Goal: Transaction & Acquisition: Obtain resource

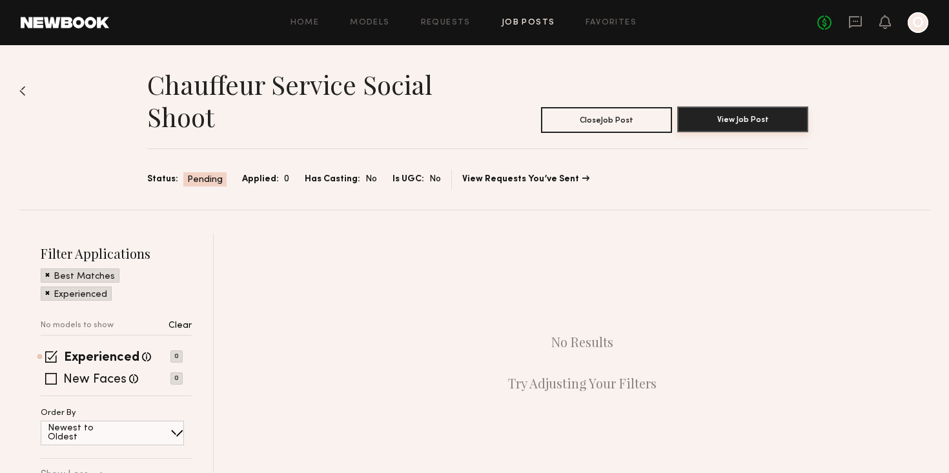
click at [710, 117] on button "View Job Post" at bounding box center [742, 119] width 131 height 26
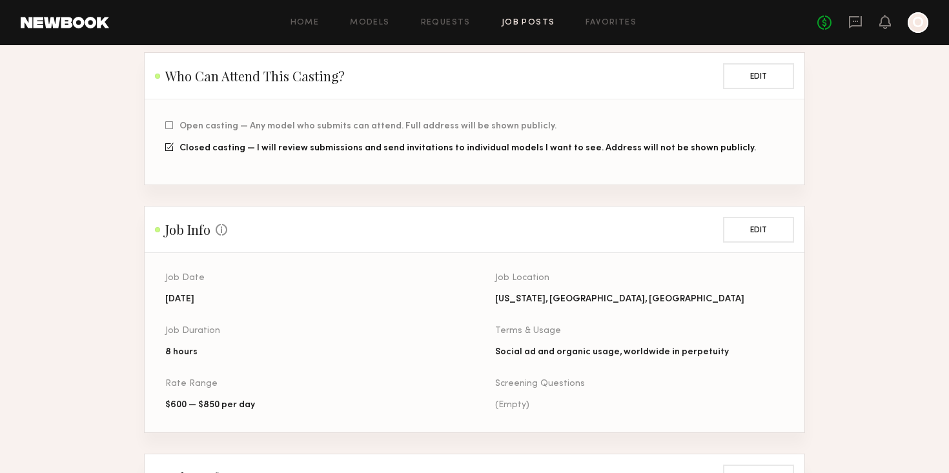
scroll to position [327, 0]
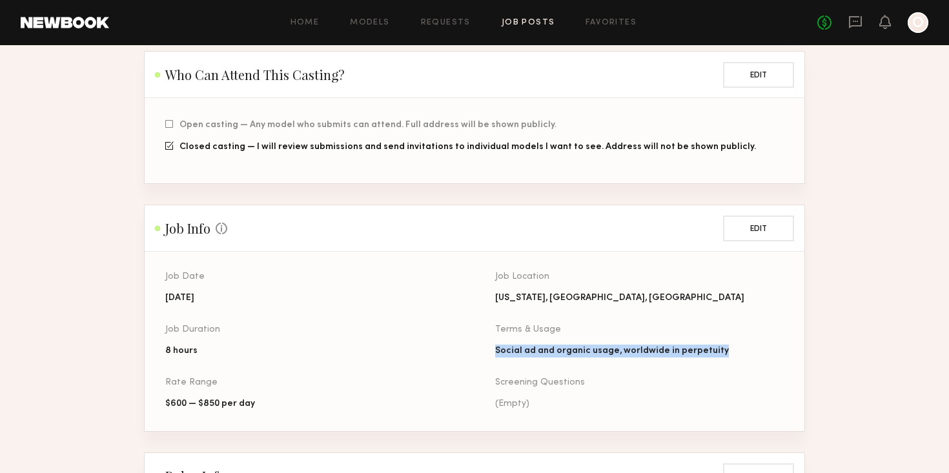
drag, startPoint x: 496, startPoint y: 336, endPoint x: 719, endPoint y: 335, distance: 223.3
click at [719, 345] on div "Social ad and organic usage, worldwide in perpetuity" at bounding box center [639, 351] width 288 height 13
copy div "Social ad and organic usage, worldwide in perpetuity"
click at [284, 397] on div "$600 — $850 per day" at bounding box center [309, 403] width 288 height 13
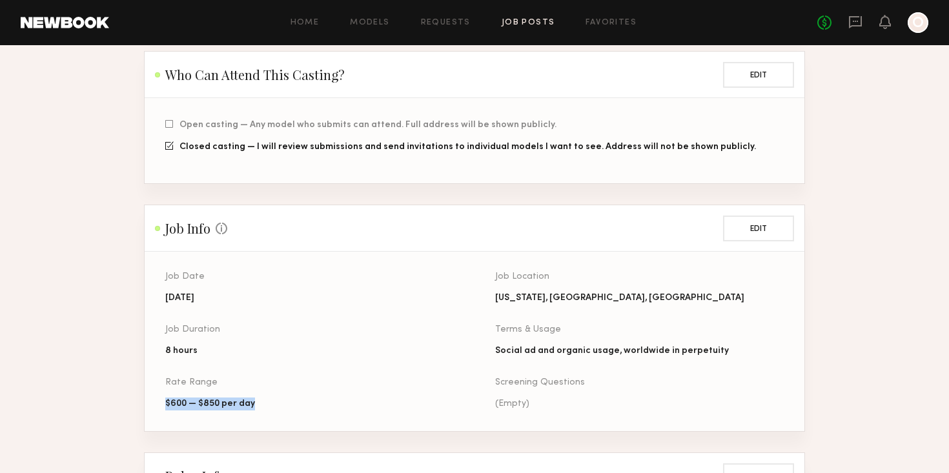
drag, startPoint x: 165, startPoint y: 390, endPoint x: 257, endPoint y: 389, distance: 92.3
click at [257, 397] on div "$600 — $850 per day" at bounding box center [309, 403] width 288 height 13
copy div "$600 — $850 per day"
click at [368, 22] on link "Models" at bounding box center [369, 23] width 39 height 8
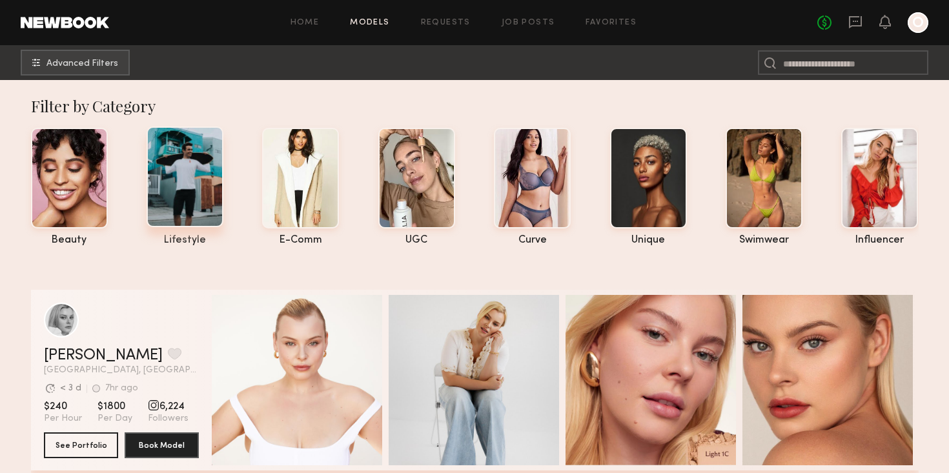
click at [181, 181] on div at bounding box center [184, 176] width 77 height 101
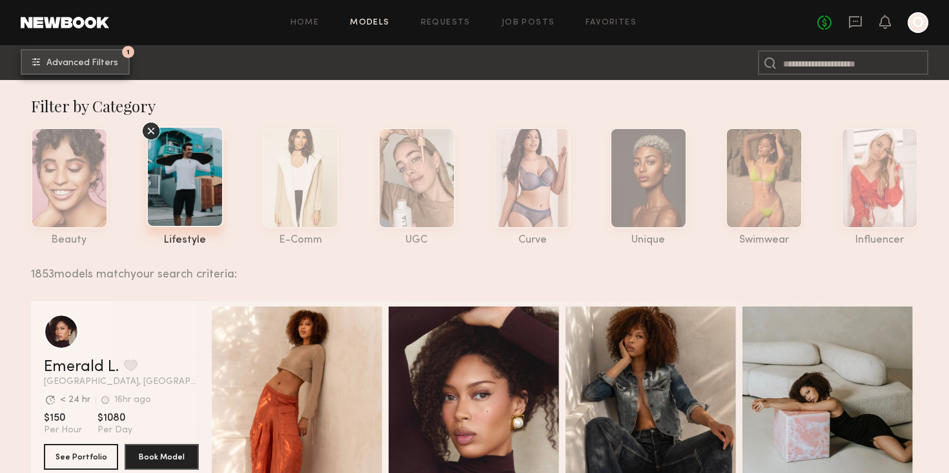
click at [55, 67] on button "1 Advanced Filters" at bounding box center [75, 62] width 109 height 26
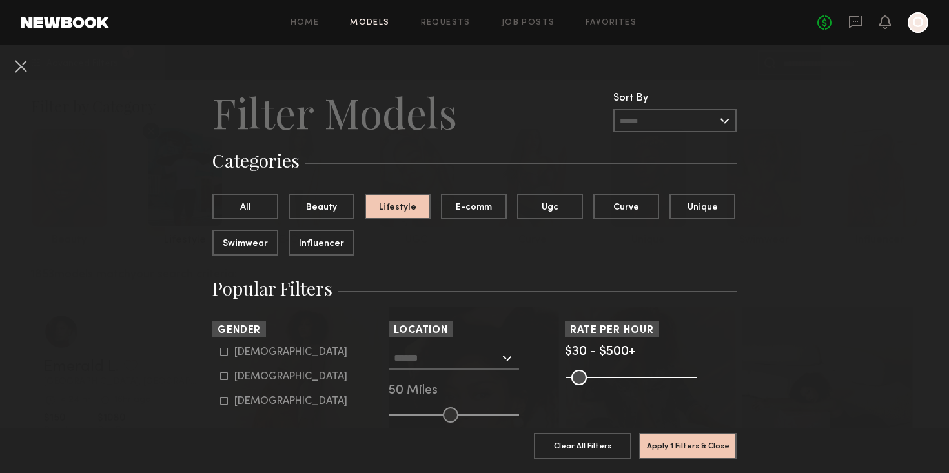
click at [422, 366] on input "text" at bounding box center [447, 358] width 106 height 22
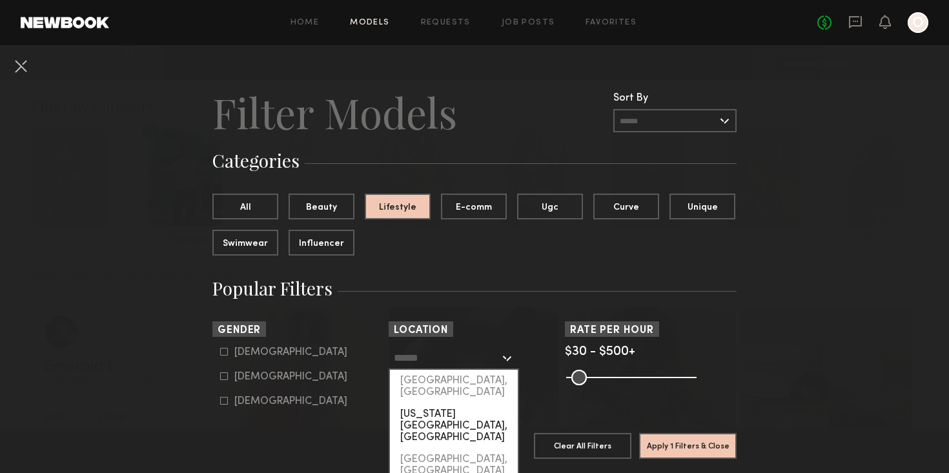
click at [427, 403] on div "[US_STATE][GEOGRAPHIC_DATA], [GEOGRAPHIC_DATA]" at bounding box center [454, 425] width 128 height 45
type input "**********"
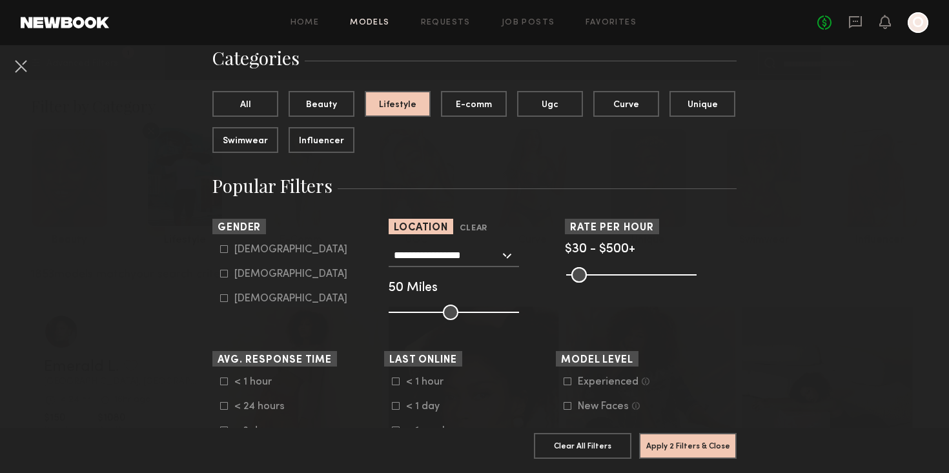
scroll to position [104, 0]
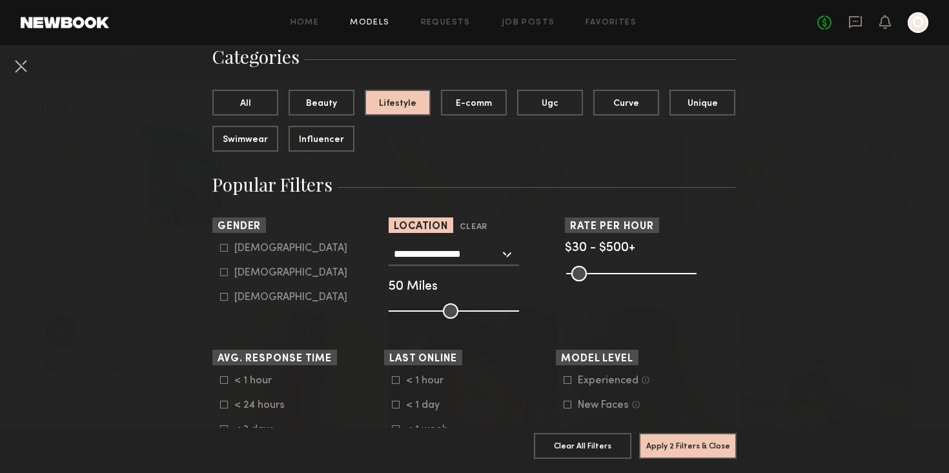
click at [221, 249] on icon at bounding box center [224, 248] width 7 height 7
click at [221, 273] on icon at bounding box center [224, 272] width 8 height 8
type input "*"
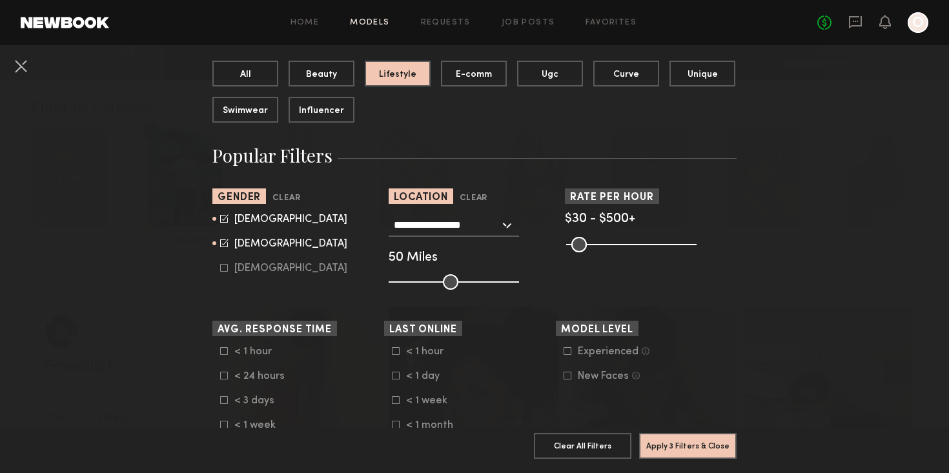
scroll to position [136, 0]
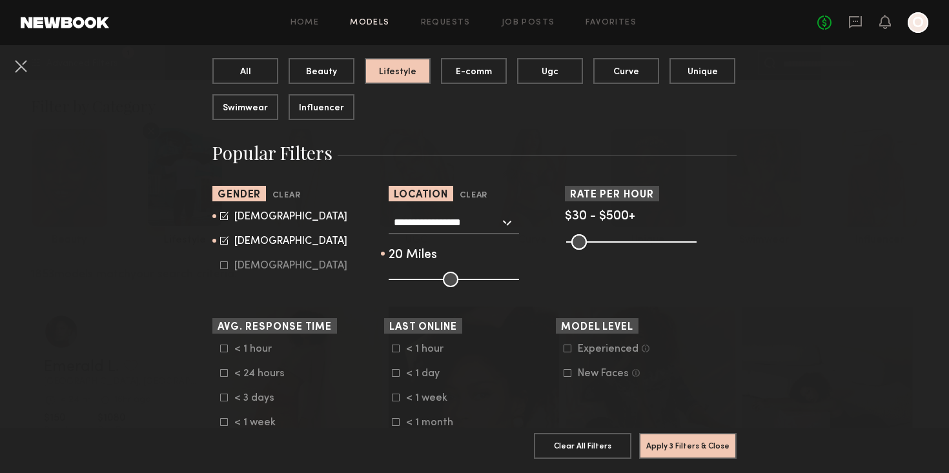
drag, startPoint x: 446, startPoint y: 279, endPoint x: 412, endPoint y: 279, distance: 34.2
type input "**"
click at [412, 279] on input "range" at bounding box center [453, 279] width 130 height 15
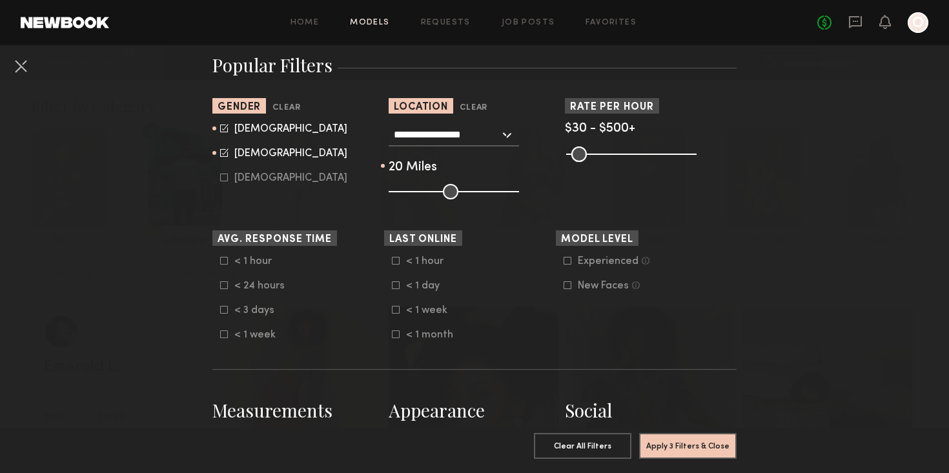
scroll to position [224, 0]
click at [685, 449] on button "Apply 3 Filters & Close" at bounding box center [687, 445] width 97 height 26
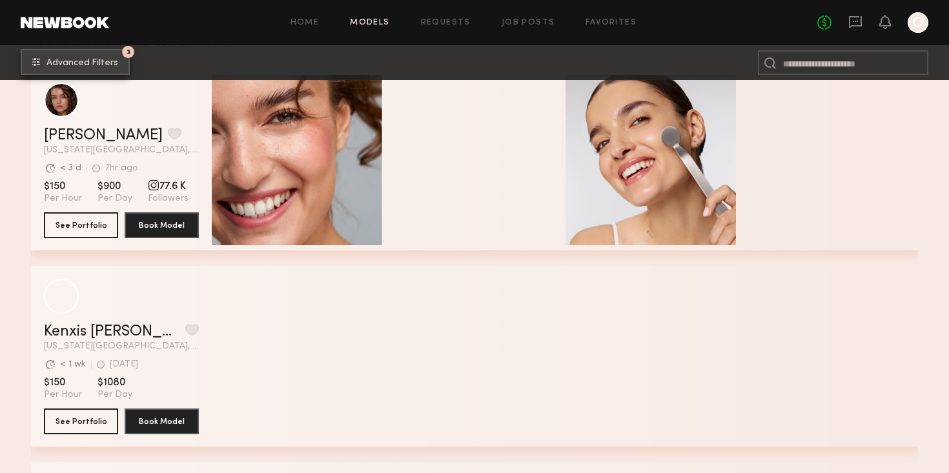
scroll to position [231, 0]
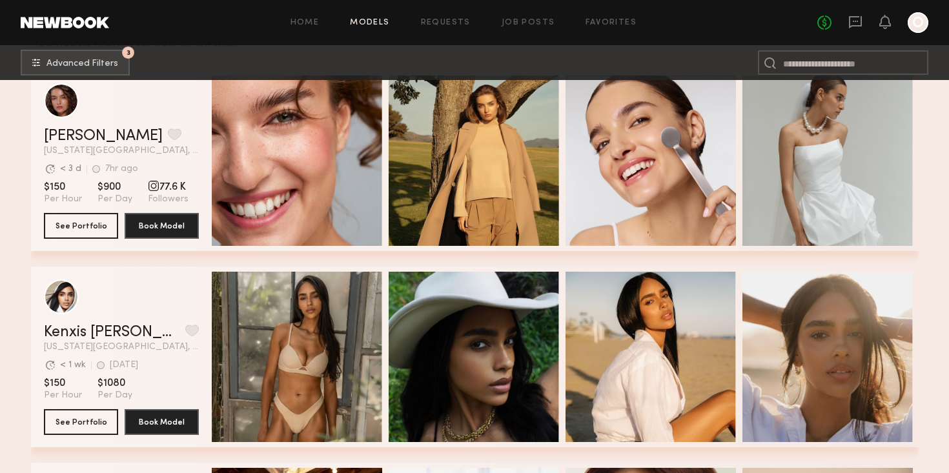
click at [153, 186] on div "grid" at bounding box center [154, 186] width 12 height 12
click at [66, 137] on link "Olviya K." at bounding box center [103, 135] width 119 height 15
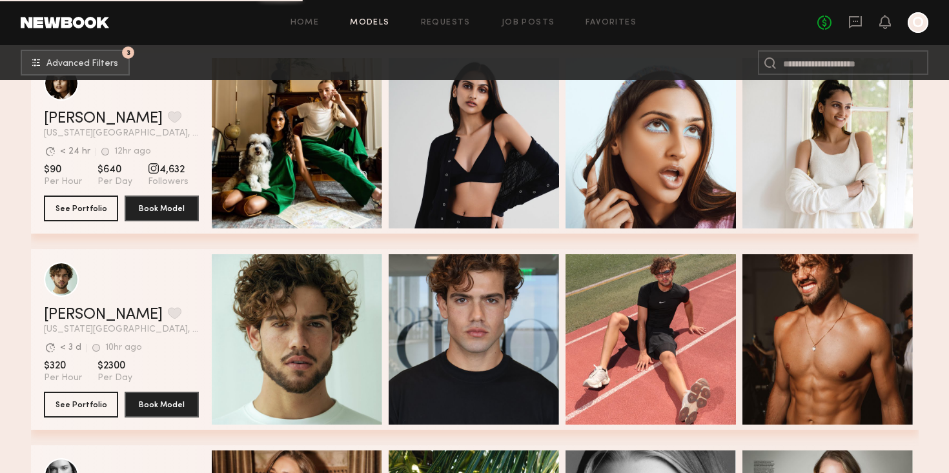
scroll to position [2089, 0]
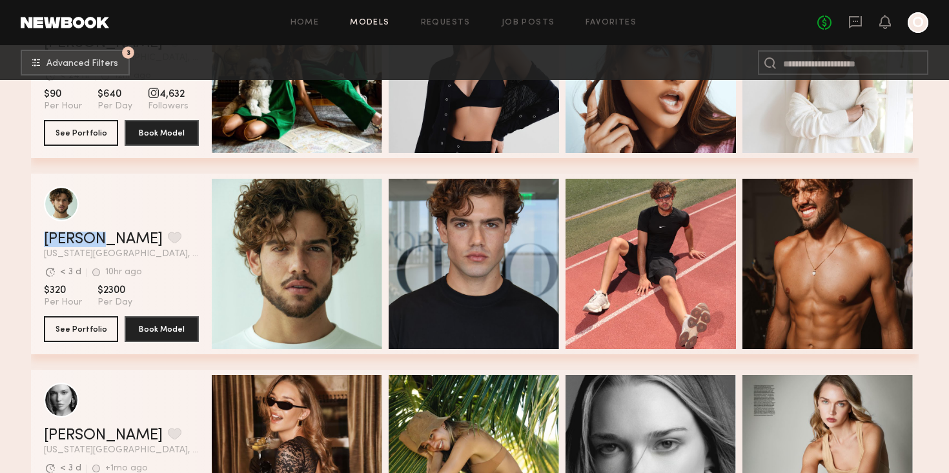
drag, startPoint x: 40, startPoint y: 245, endPoint x: 95, endPoint y: 247, distance: 54.9
click at [95, 247] on div "Amir S. Favorite New York City, NY Avg. request response time < 3 d 10hr ago La…" at bounding box center [474, 264] width 887 height 181
copy link "Amir S."
click at [72, 238] on link "Amir S." at bounding box center [103, 239] width 119 height 15
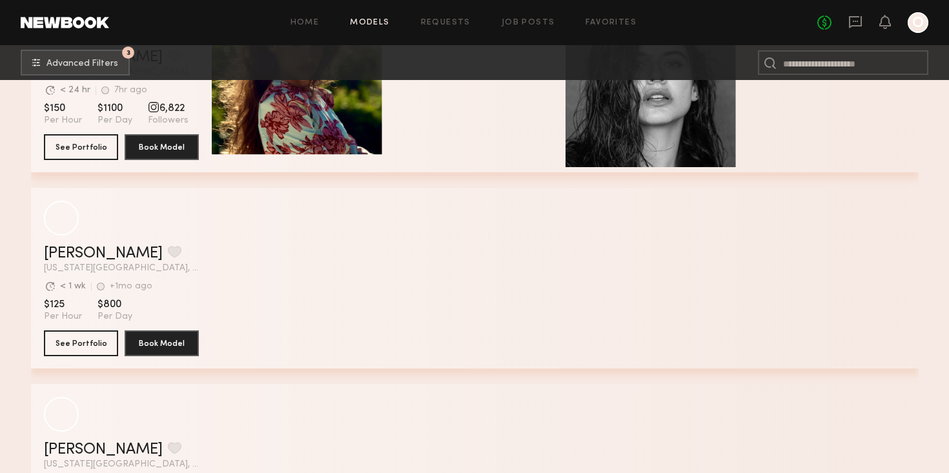
scroll to position [4823, 0]
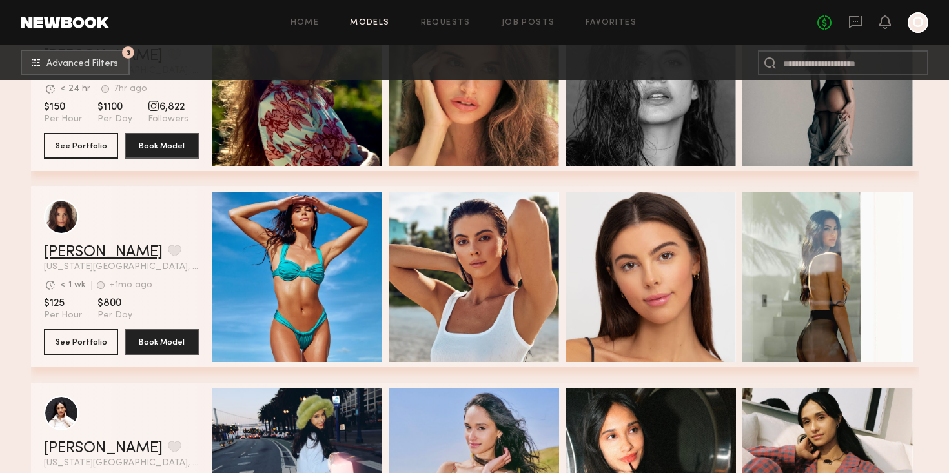
click at [86, 254] on link "Brianna W." at bounding box center [103, 252] width 119 height 15
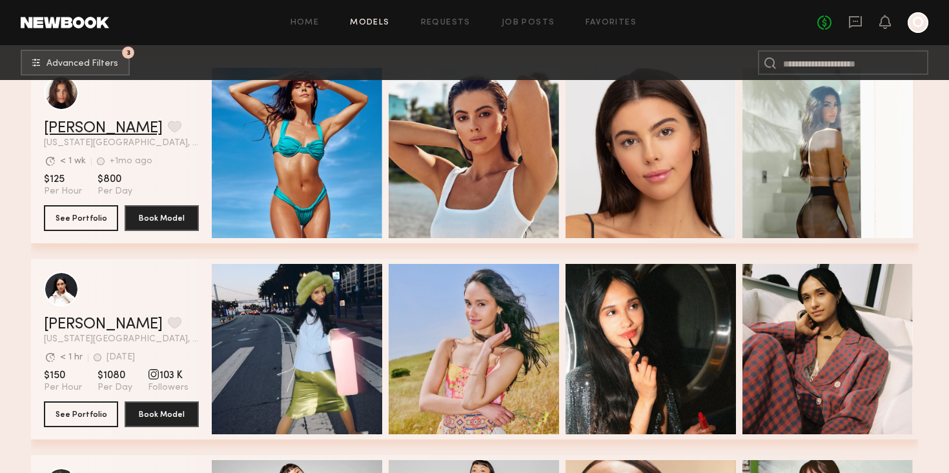
scroll to position [4949, 0]
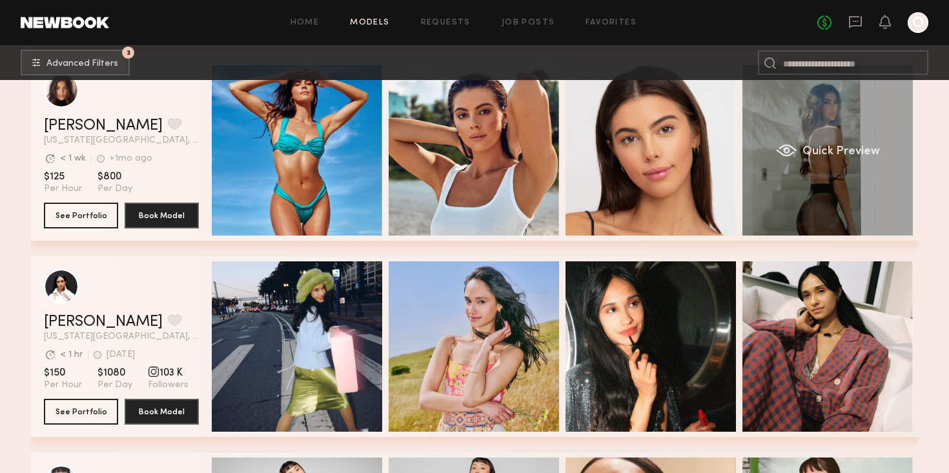
click at [772, 205] on div "Quick Preview" at bounding box center [827, 150] width 170 height 170
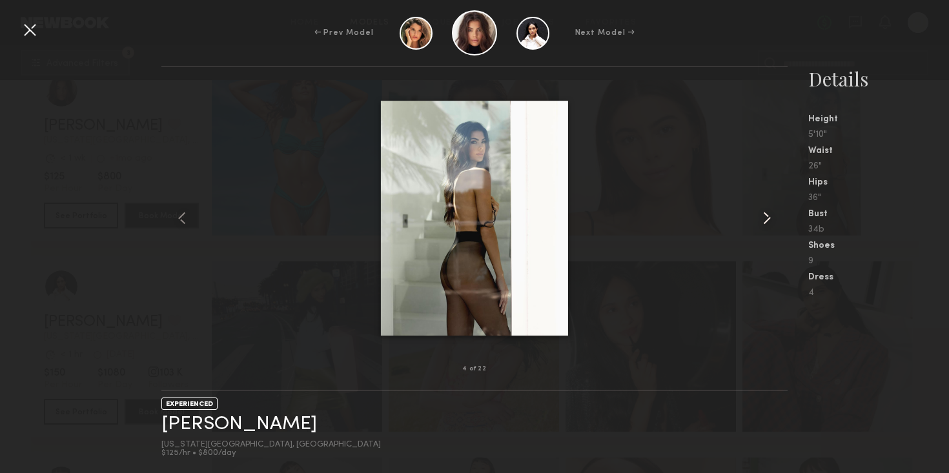
click at [768, 221] on common-icon at bounding box center [766, 218] width 21 height 21
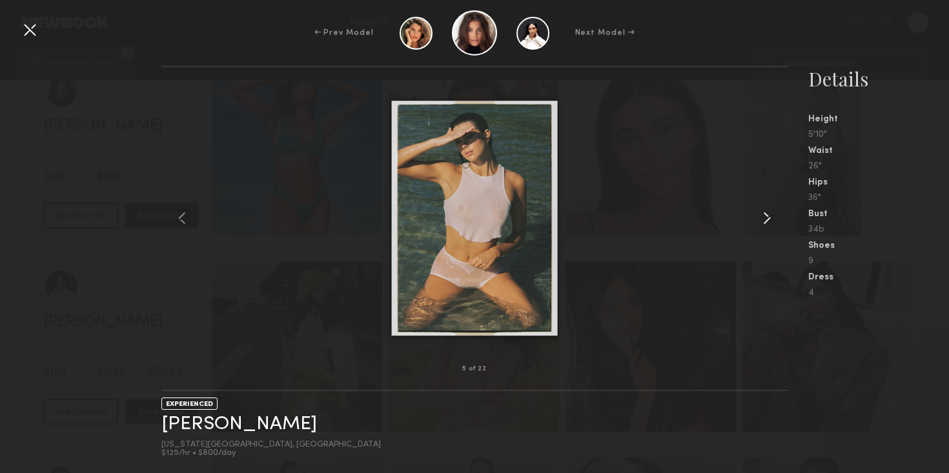
click at [768, 221] on common-icon at bounding box center [766, 218] width 21 height 21
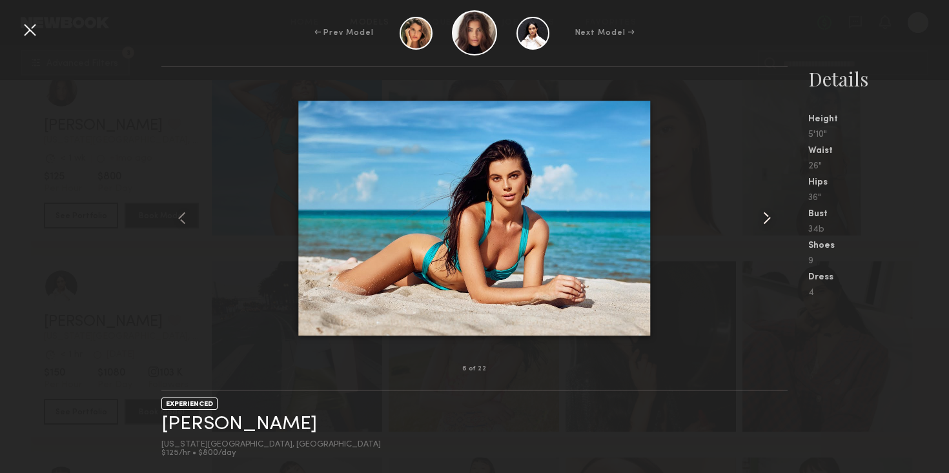
click at [768, 221] on common-icon at bounding box center [766, 218] width 21 height 21
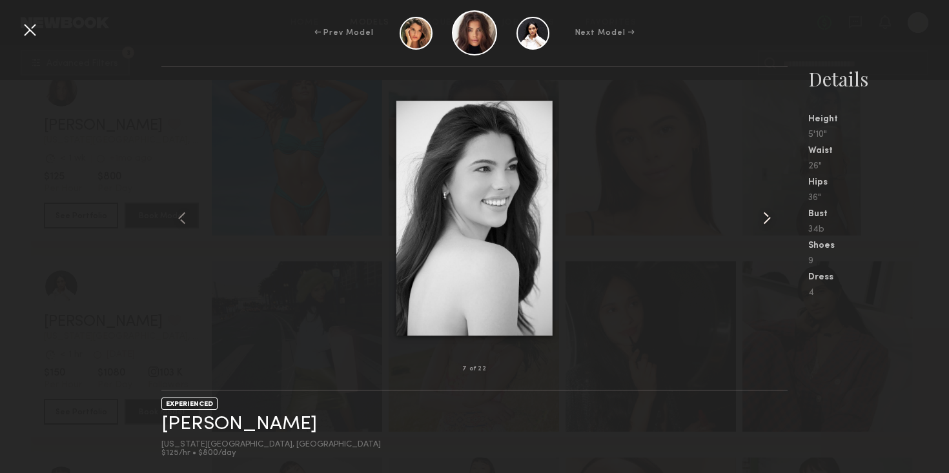
click at [768, 221] on common-icon at bounding box center [766, 218] width 21 height 21
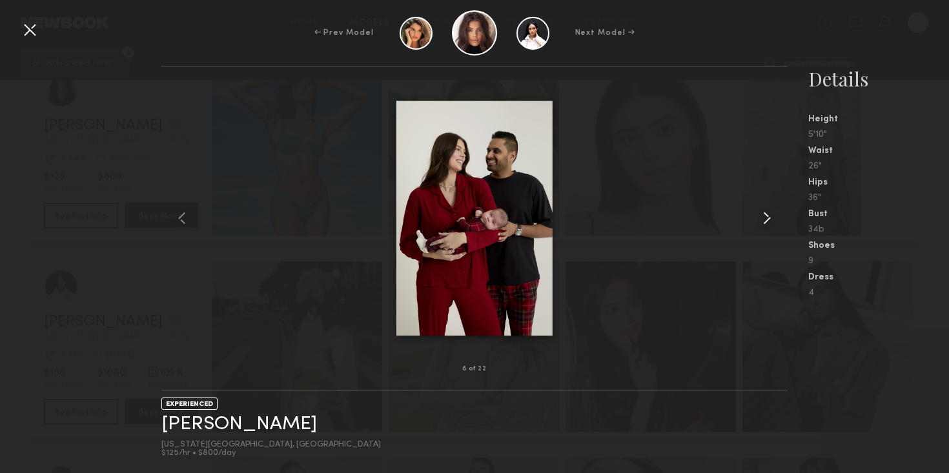
click at [768, 221] on common-icon at bounding box center [766, 218] width 21 height 21
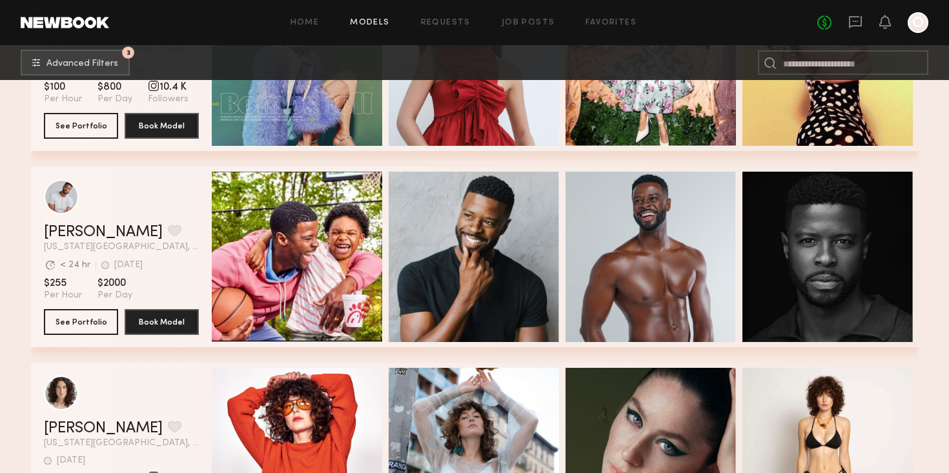
scroll to position [7197, 0]
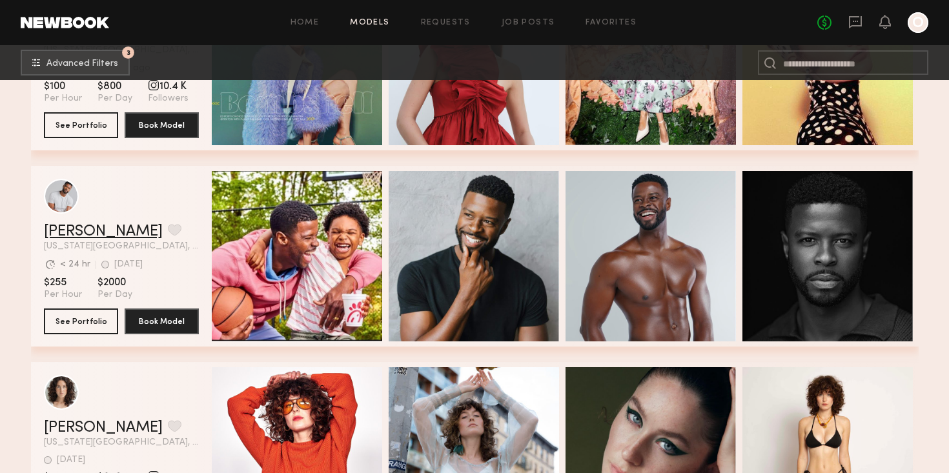
click at [81, 230] on link "Joshua W." at bounding box center [103, 231] width 119 height 15
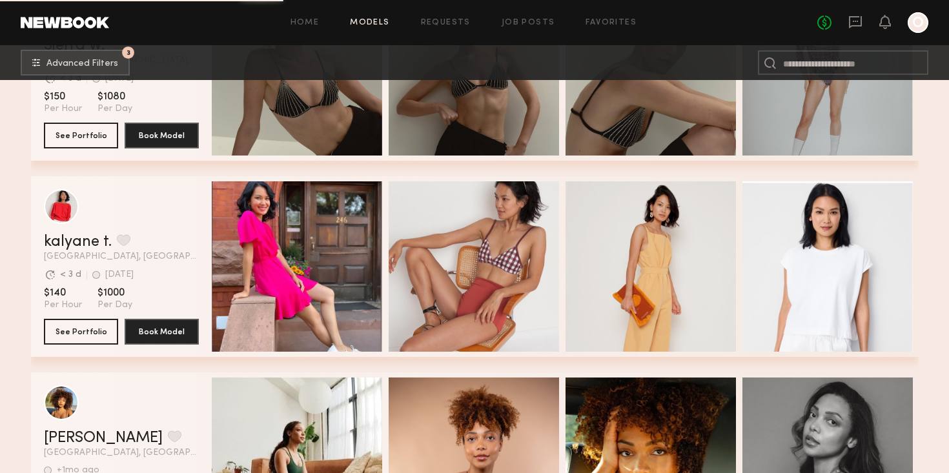
scroll to position [9003, 0]
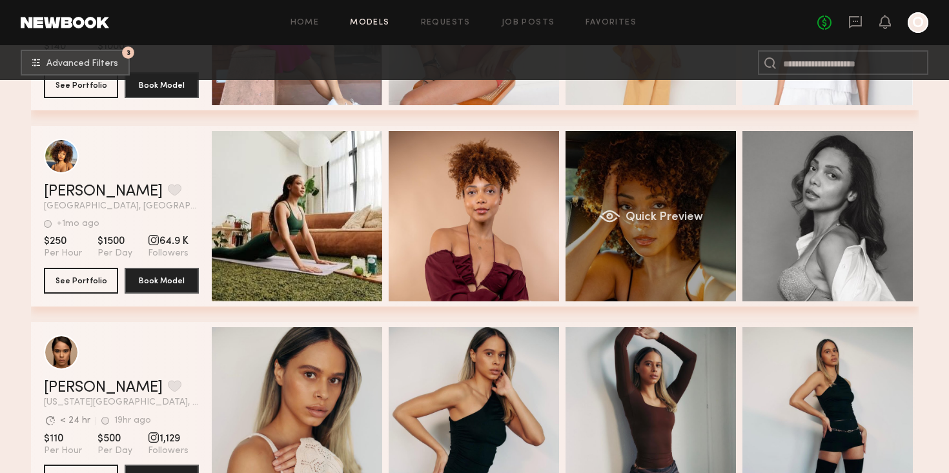
click at [659, 263] on div "Quick Preview" at bounding box center [650, 216] width 170 height 170
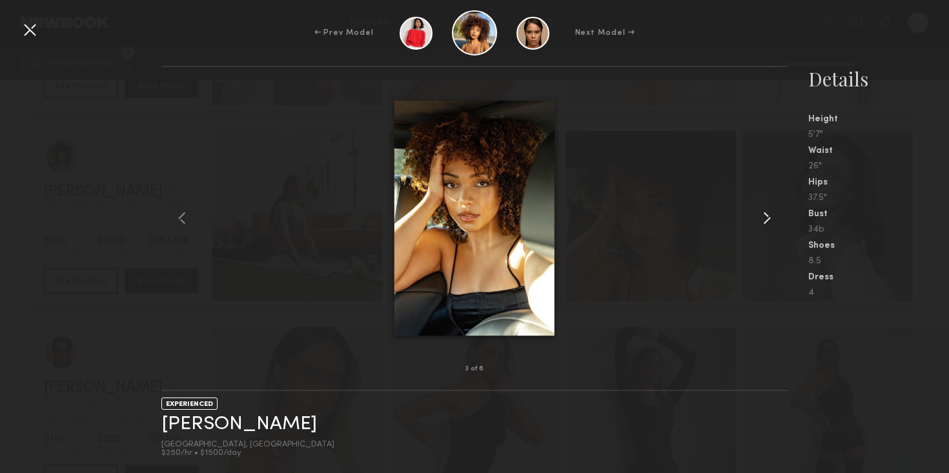
click at [768, 227] on common-icon at bounding box center [766, 218] width 21 height 21
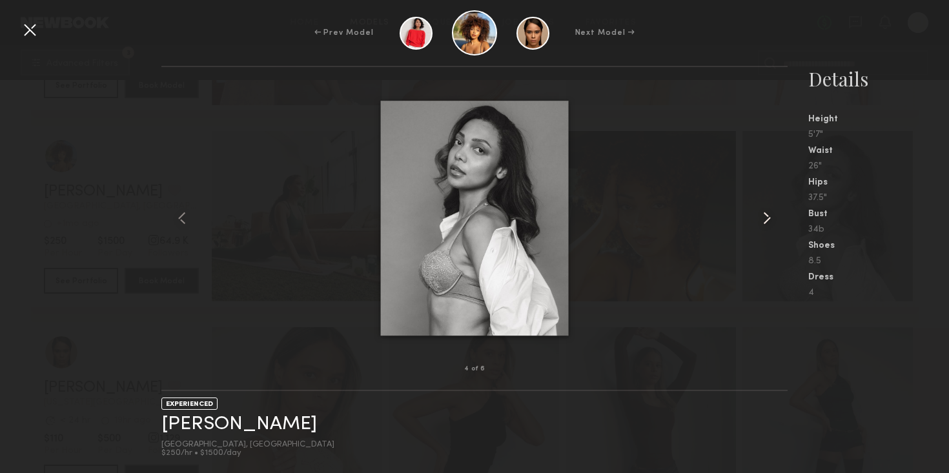
click at [768, 227] on common-icon at bounding box center [766, 218] width 21 height 21
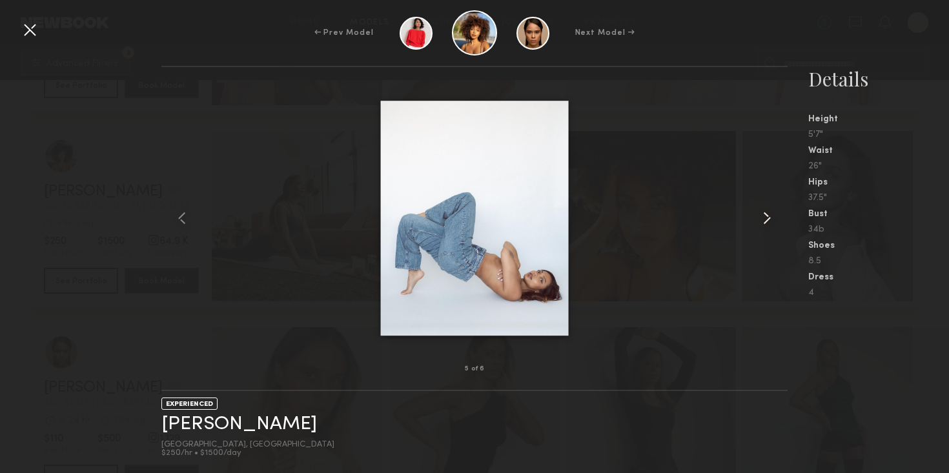
click at [768, 227] on common-icon at bounding box center [766, 218] width 21 height 21
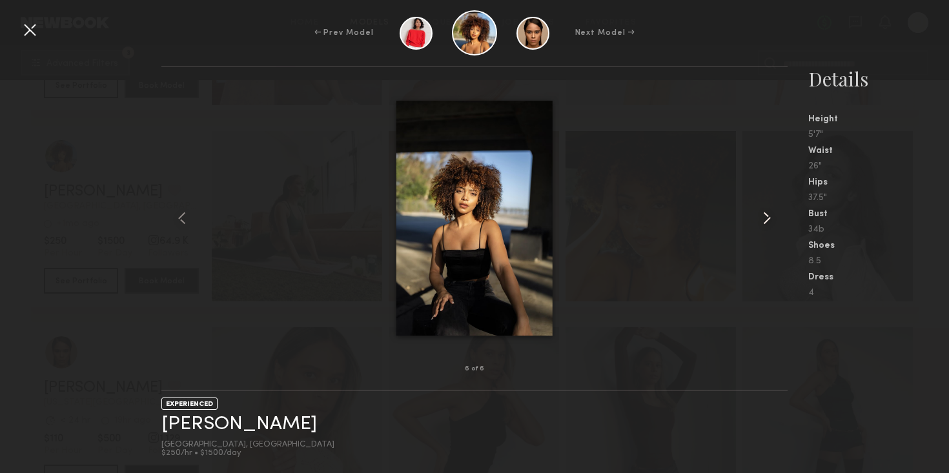
click at [768, 227] on common-icon at bounding box center [766, 218] width 21 height 21
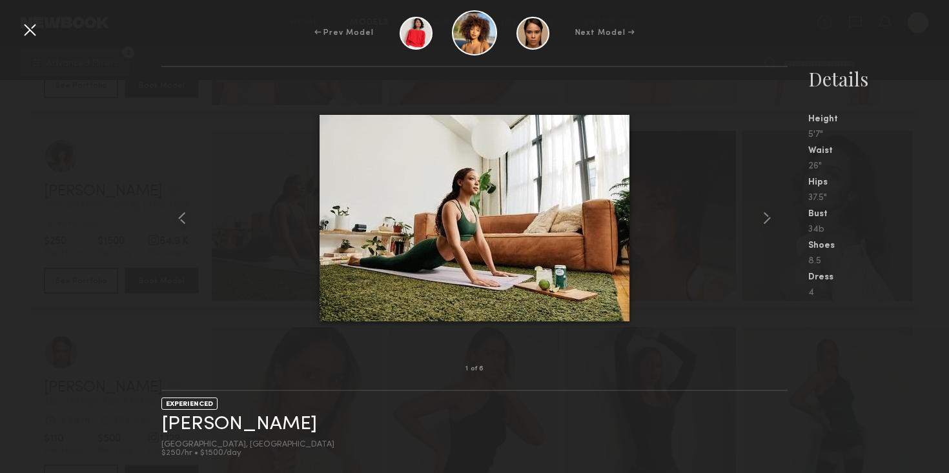
click at [26, 33] on div at bounding box center [29, 29] width 21 height 21
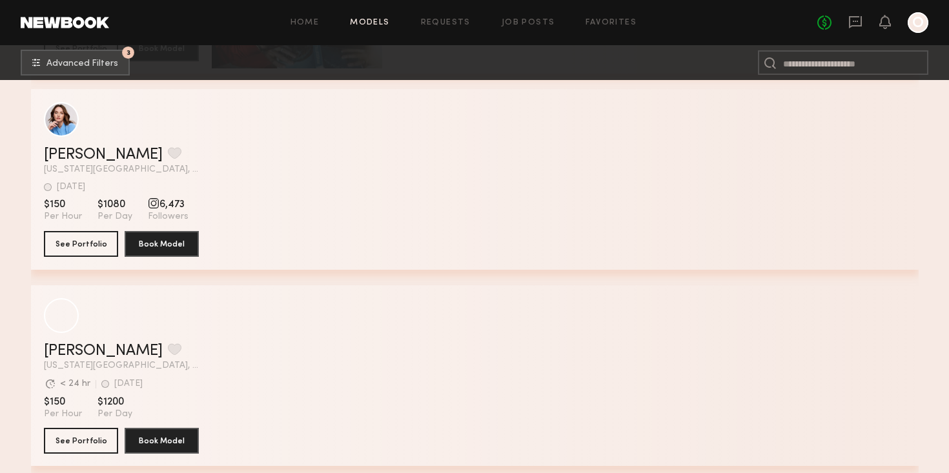
scroll to position [14733, 0]
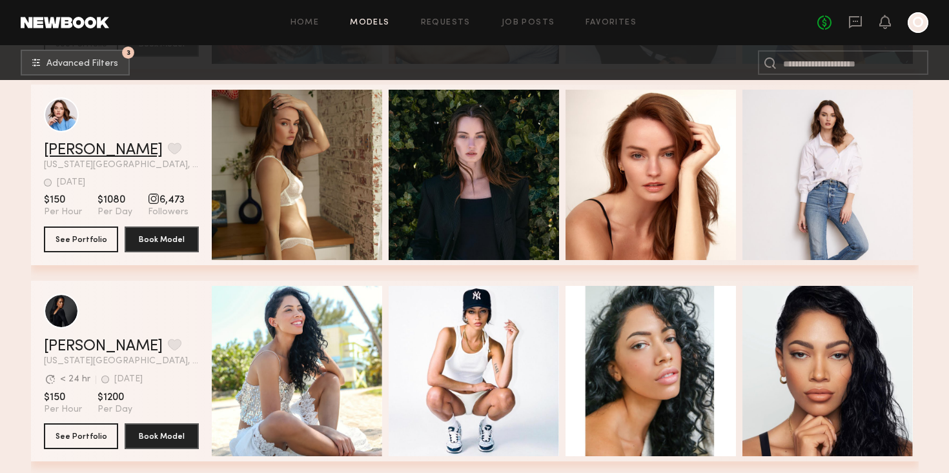
click at [70, 151] on link "Dina K." at bounding box center [103, 150] width 119 height 15
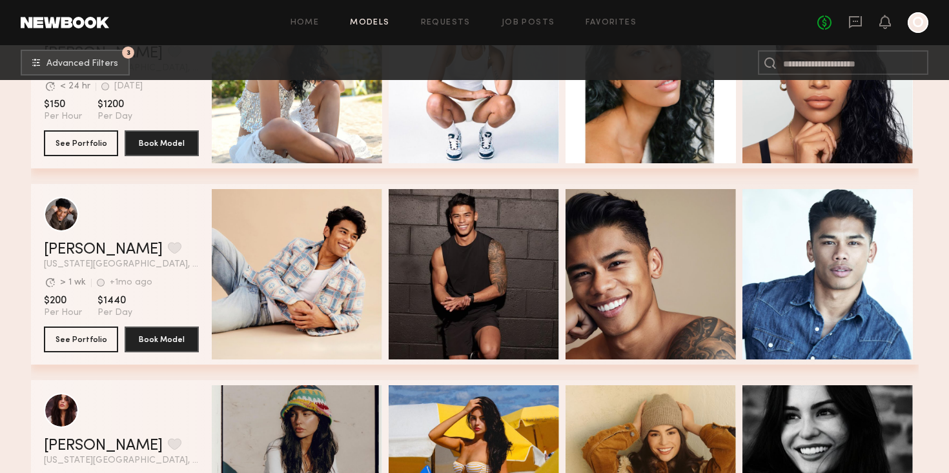
scroll to position [15299, 0]
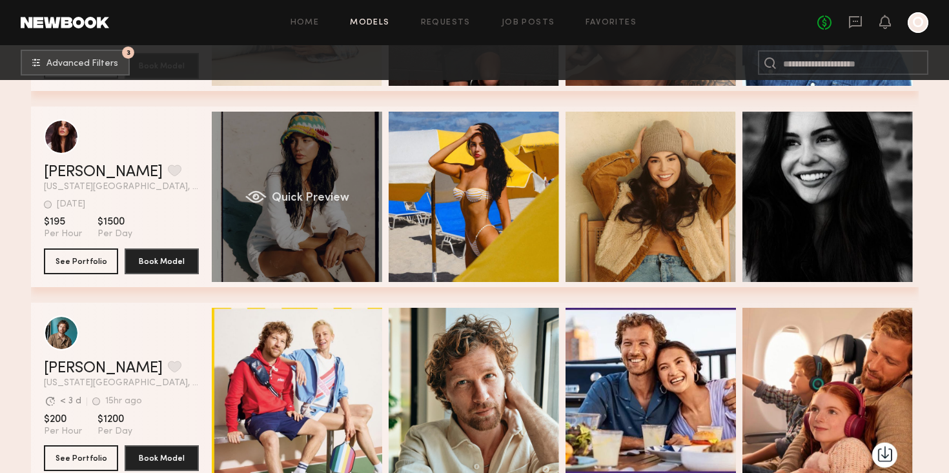
click at [309, 207] on div "Quick Preview" at bounding box center [297, 197] width 170 height 170
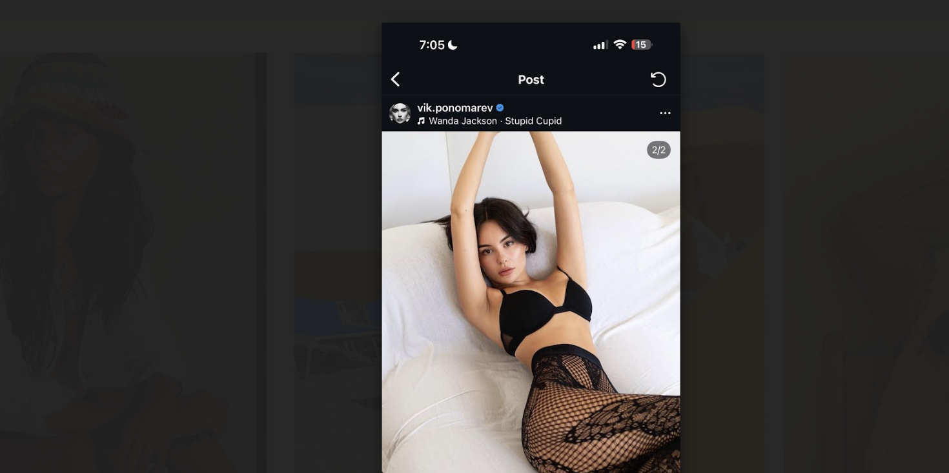
click at [568, 123] on div at bounding box center [474, 218] width 626 height 261
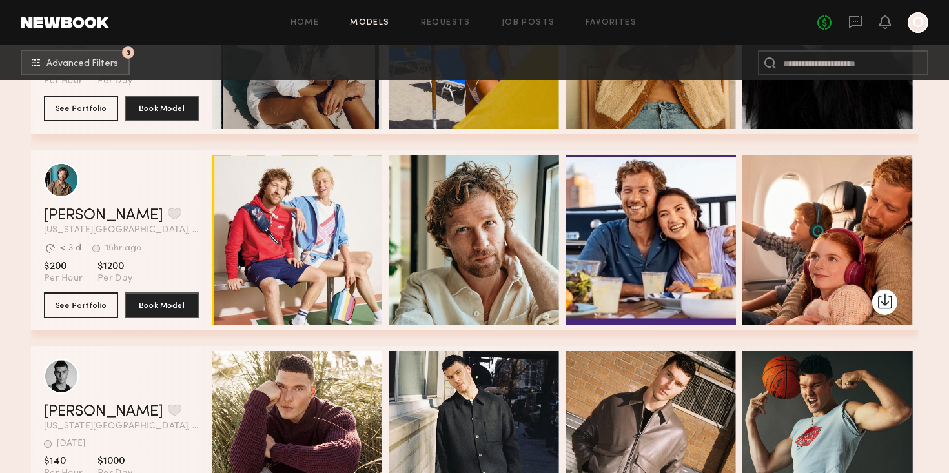
scroll to position [15454, 0]
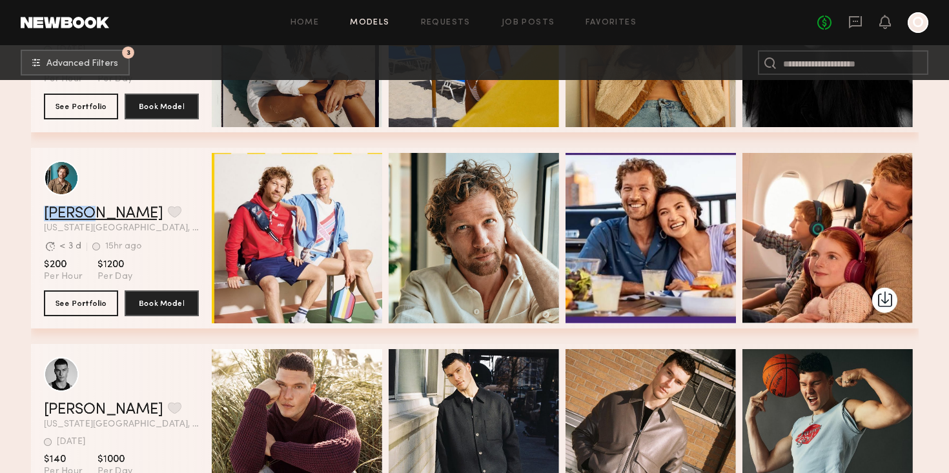
drag, startPoint x: 38, startPoint y: 214, endPoint x: 90, endPoint y: 217, distance: 51.8
click at [90, 217] on div "ryan g. Favorite New York City, NY Avg. request response time < 3 d 15hr ago La…" at bounding box center [474, 238] width 887 height 181
copy link "ryan g"
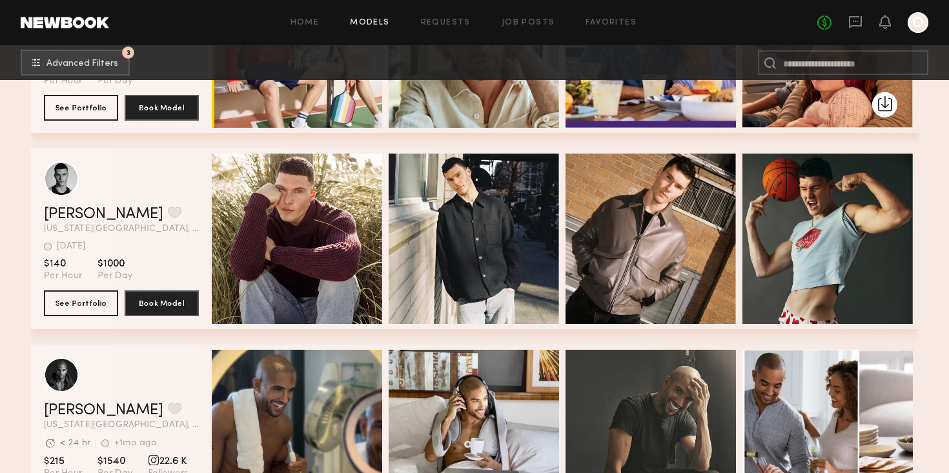
scroll to position [15856, 0]
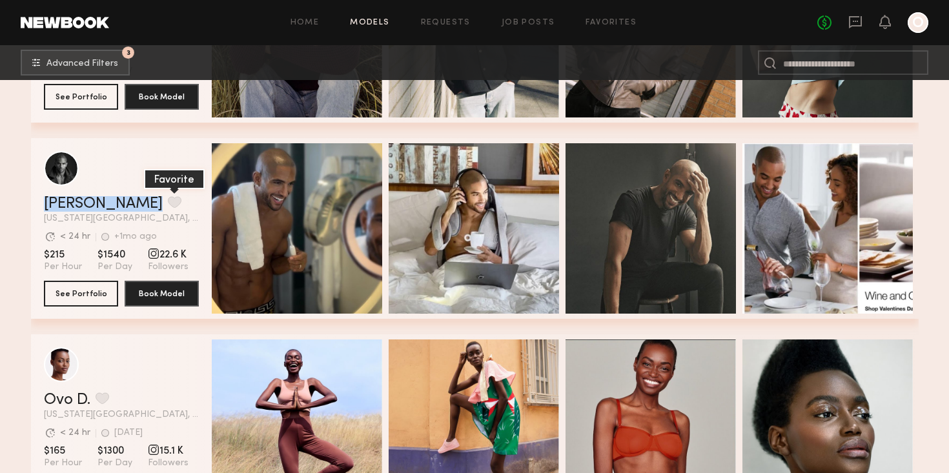
drag, startPoint x: 41, startPoint y: 204, endPoint x: 121, endPoint y: 206, distance: 80.7
click at [121, 206] on div "Anthony A. Favorite New York City, NY Avg. request response time < 24 hr +1mo a…" at bounding box center [474, 228] width 887 height 181
copy div "Anthony A. Favorite"
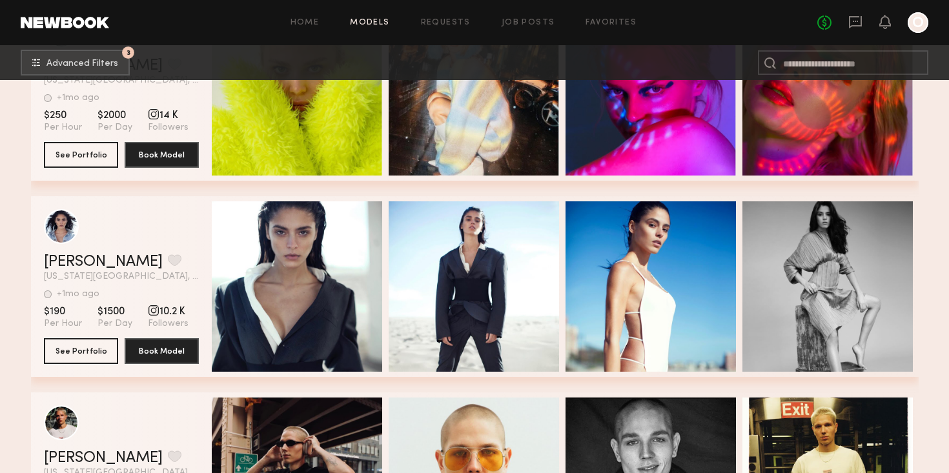
scroll to position [16396, 0]
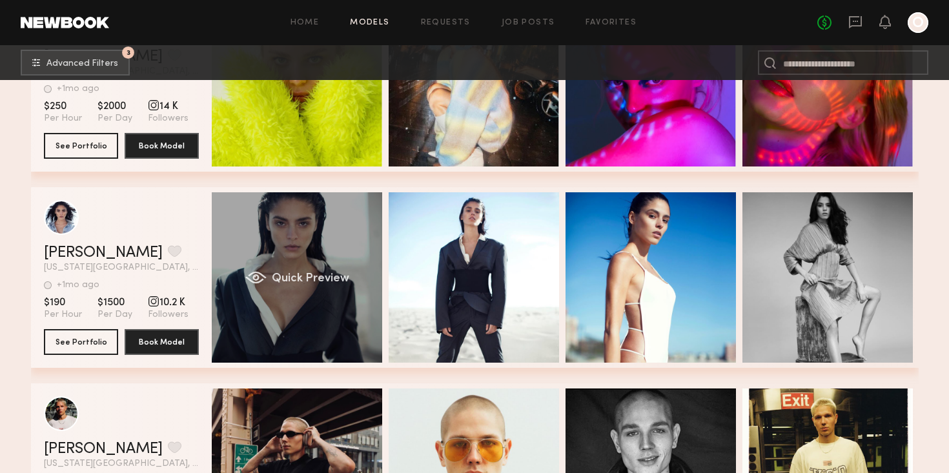
click at [277, 251] on div "Quick Preview" at bounding box center [297, 277] width 170 height 170
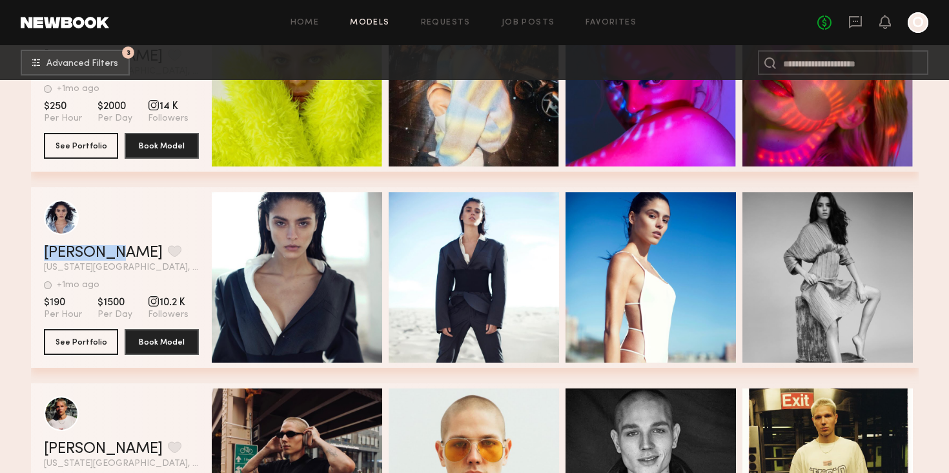
drag, startPoint x: 40, startPoint y: 254, endPoint x: 117, endPoint y: 252, distance: 77.4
click at [117, 252] on div "Marina M. Favorite New York City, NY +1mo ago Last Online View Portfolio +1mo a…" at bounding box center [474, 277] width 887 height 181
copy link "Marina M."
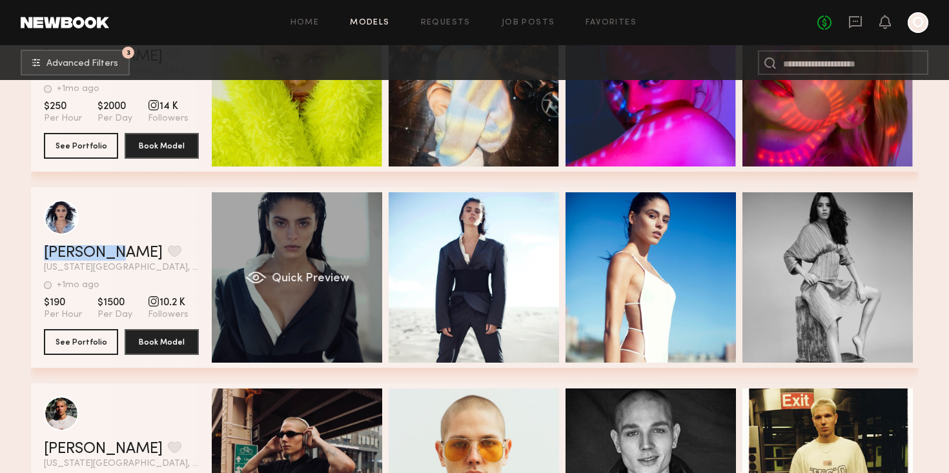
click at [272, 256] on div "Quick Preview" at bounding box center [297, 277] width 170 height 170
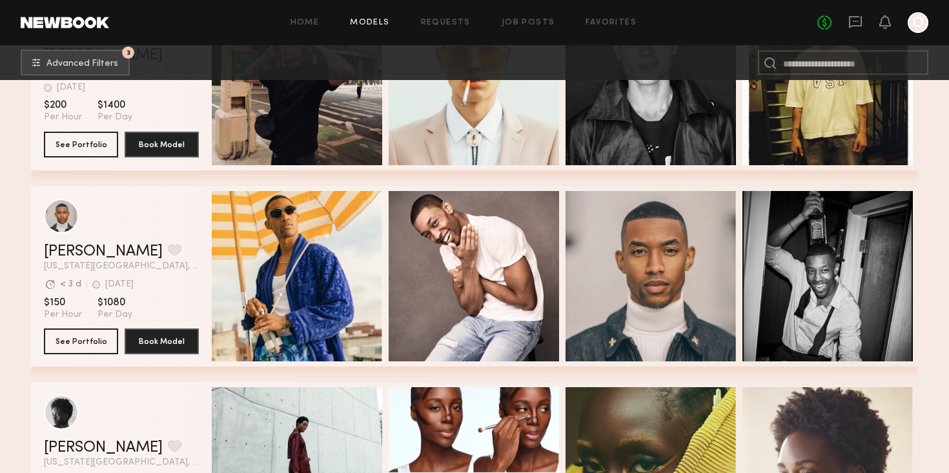
scroll to position [16791, 0]
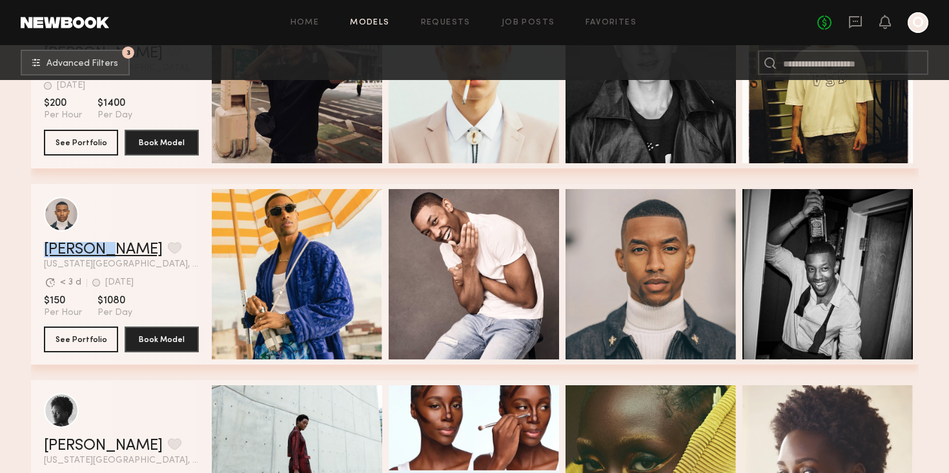
drag, startPoint x: 39, startPoint y: 246, endPoint x: 90, endPoint y: 242, distance: 50.5
click at [90, 242] on div "Jerel A. Favorite New York City, NY Avg. request response time < 3 d 1wk ago La…" at bounding box center [474, 274] width 887 height 181
copy link "Jerel A."
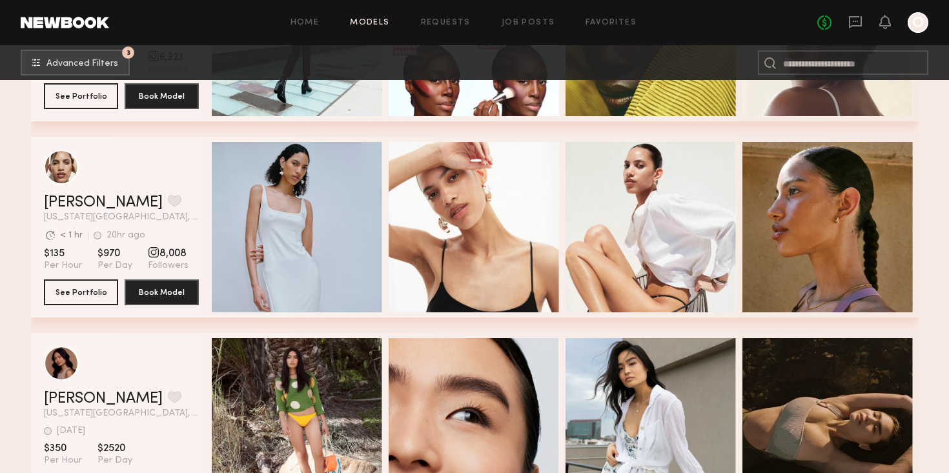
scroll to position [17232, 0]
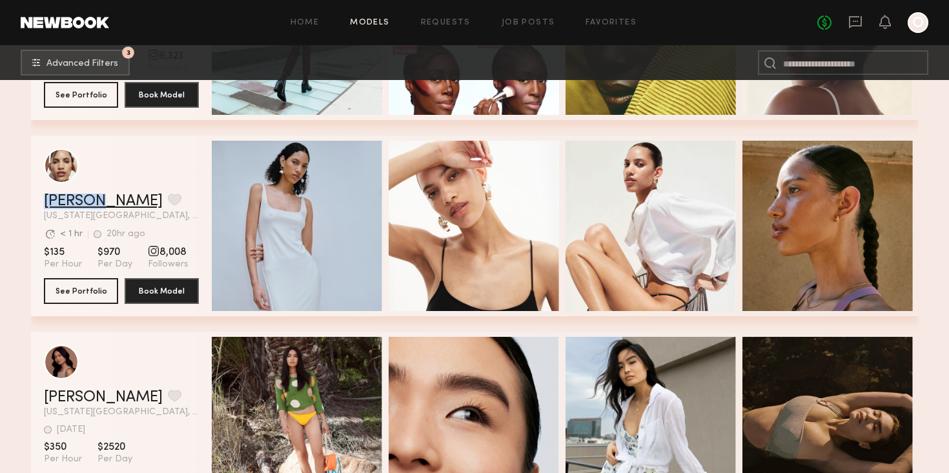
drag, startPoint x: 40, startPoint y: 199, endPoint x: 81, endPoint y: 201, distance: 41.3
click at [81, 201] on div "Ellie L. Favorite New York City, NY Avg. request response time < 1 hr 20hr ago …" at bounding box center [474, 226] width 887 height 181
copy link "Ellie L"
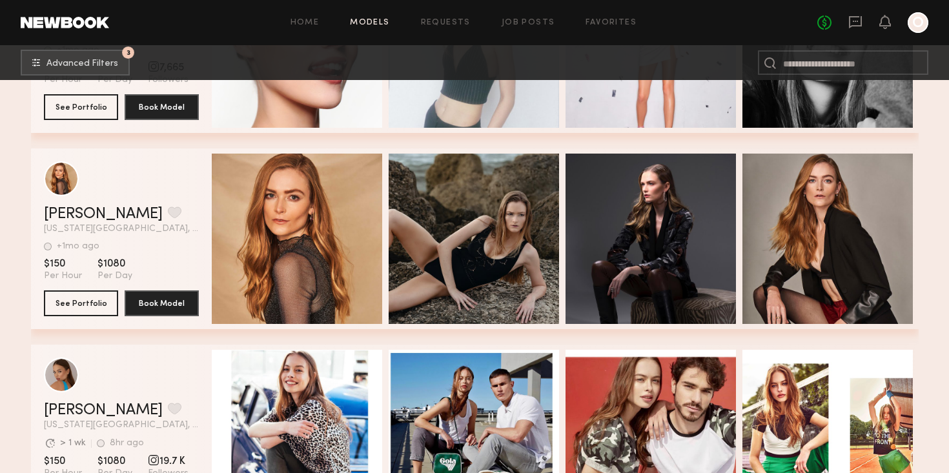
scroll to position [18025, 0]
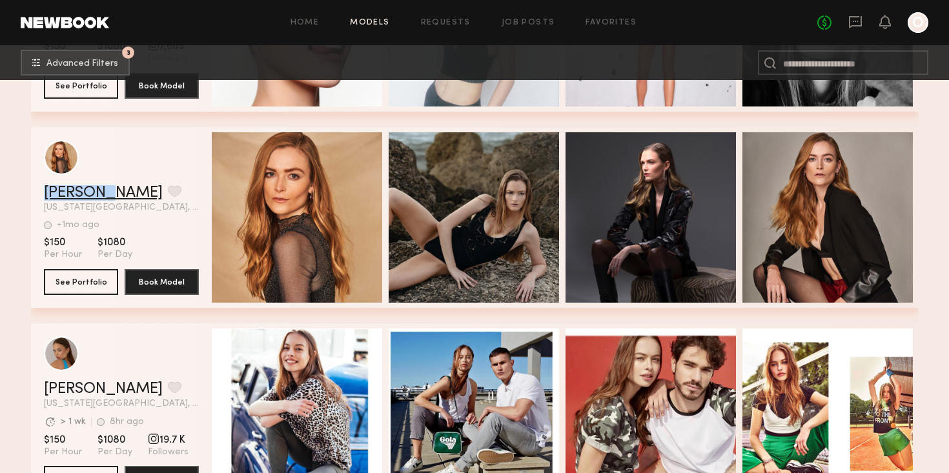
drag, startPoint x: 34, startPoint y: 192, endPoint x: 99, endPoint y: 194, distance: 65.2
click at [99, 194] on div "Claire H. Favorite New York City, NY +1mo ago Last Online View Portfolio +1mo a…" at bounding box center [474, 217] width 887 height 181
copy link "Claire H"
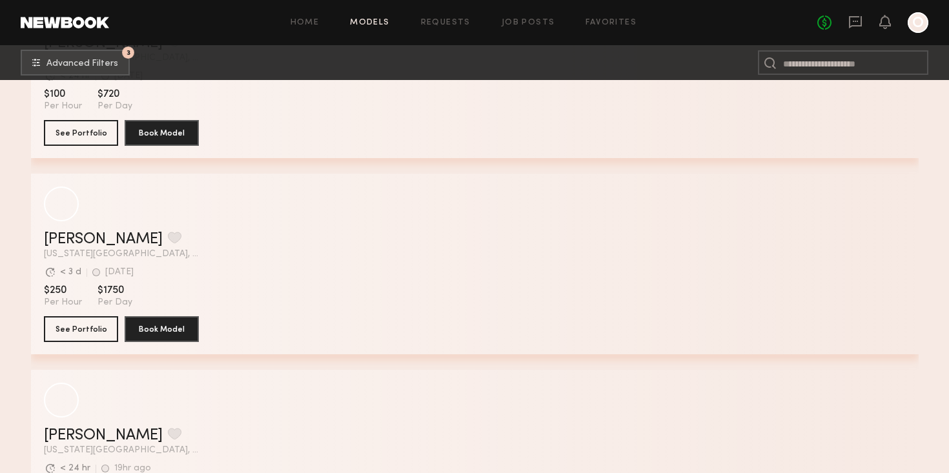
scroll to position [24063, 0]
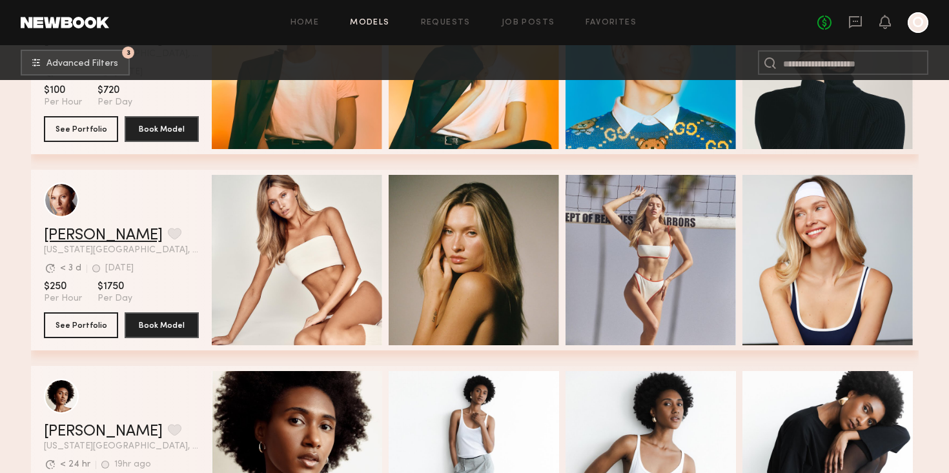
click at [67, 236] on link "[PERSON_NAME]" at bounding box center [103, 235] width 119 height 15
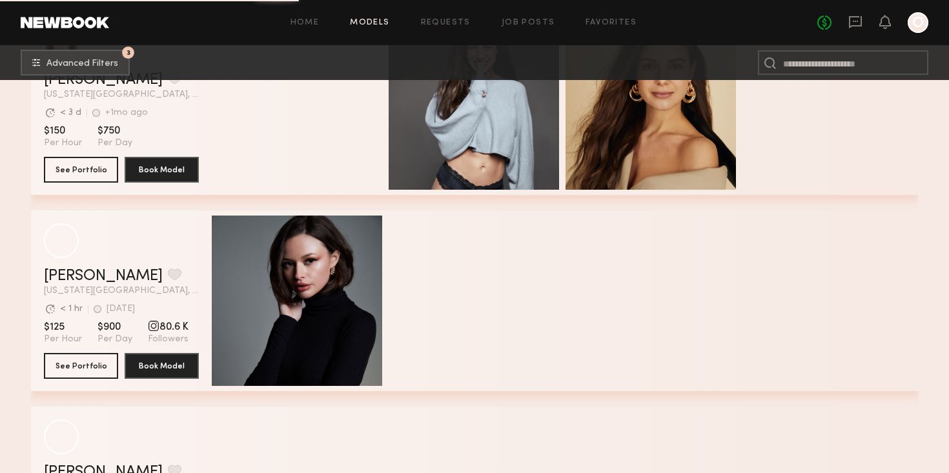
scroll to position [27949, 0]
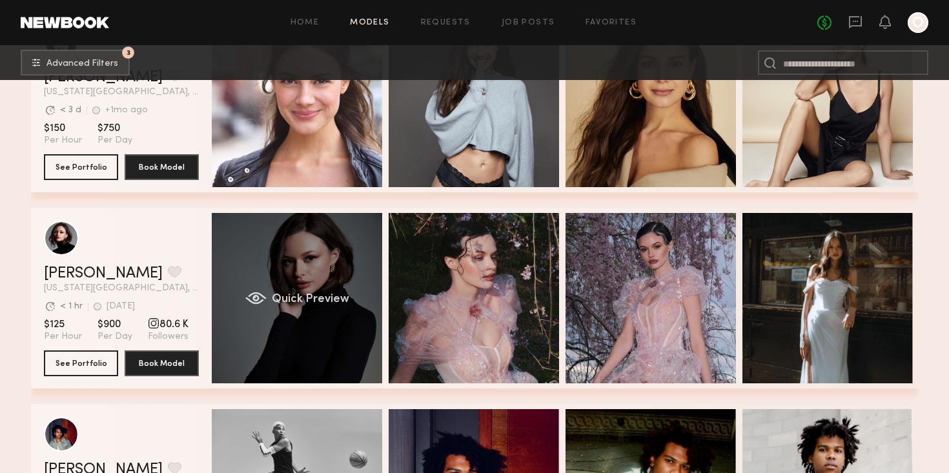
click at [296, 285] on div "Quick Preview" at bounding box center [297, 298] width 170 height 170
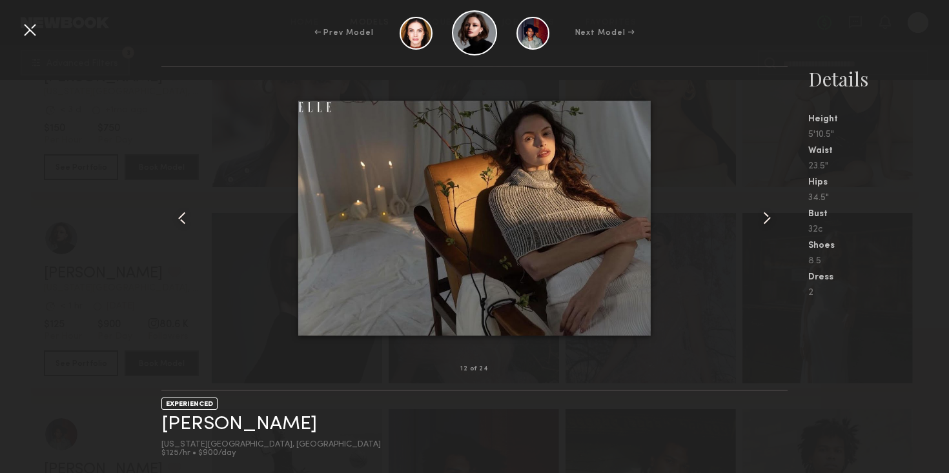
click at [29, 41] on div "← Prev Model Next Model →" at bounding box center [474, 32] width 949 height 45
click at [29, 28] on div at bounding box center [29, 29] width 21 height 21
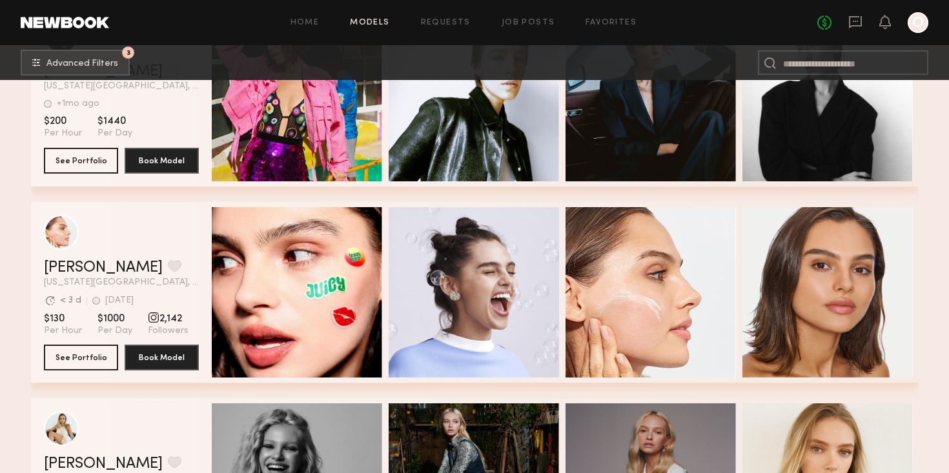
scroll to position [28742, 0]
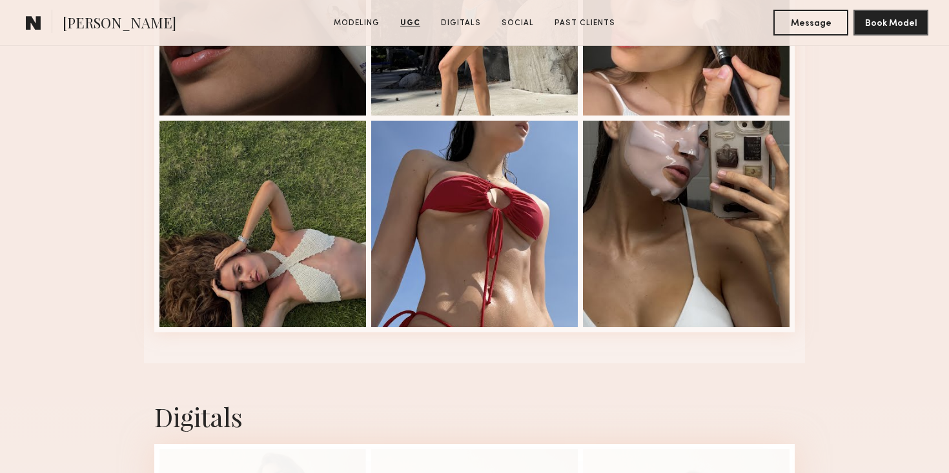
scroll to position [2419, 0]
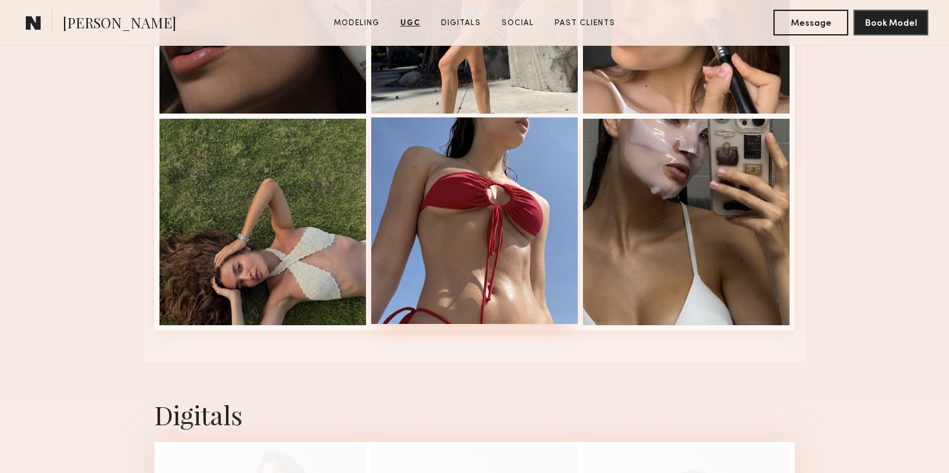
click at [537, 239] on div at bounding box center [474, 220] width 206 height 206
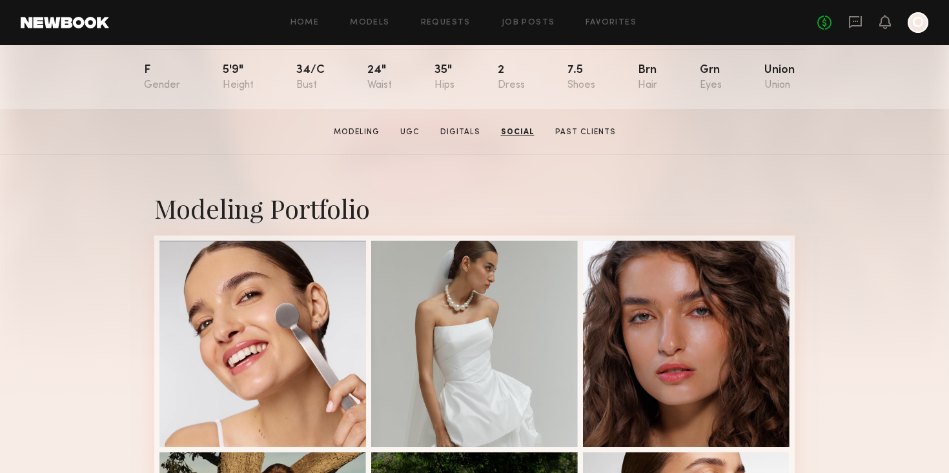
scroll to position [0, 0]
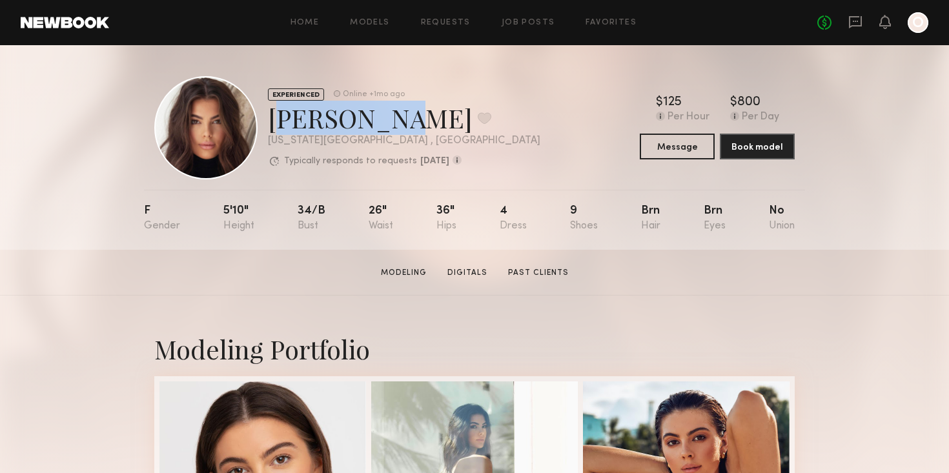
drag, startPoint x: 268, startPoint y: 118, endPoint x: 388, endPoint y: 116, distance: 120.0
click at [388, 116] on div "Brianna W. Favorite" at bounding box center [404, 118] width 272 height 34
copy div "Brianna W"
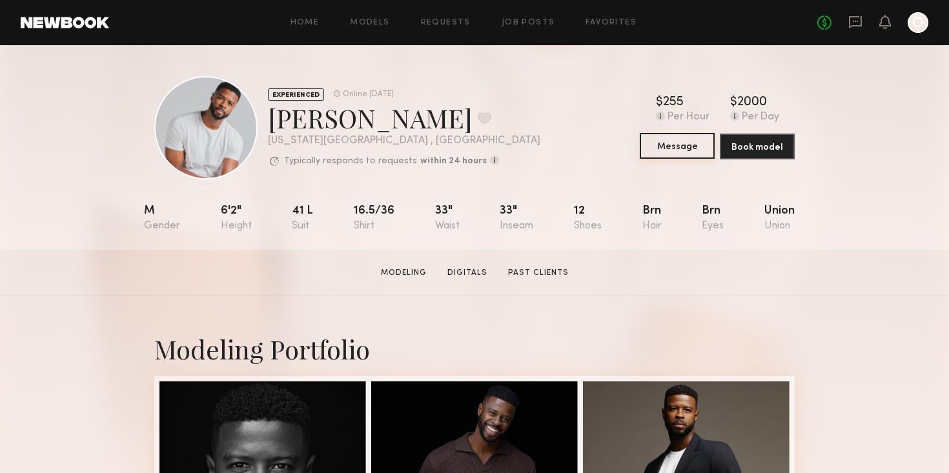
click at [688, 155] on button "Message" at bounding box center [676, 146] width 75 height 26
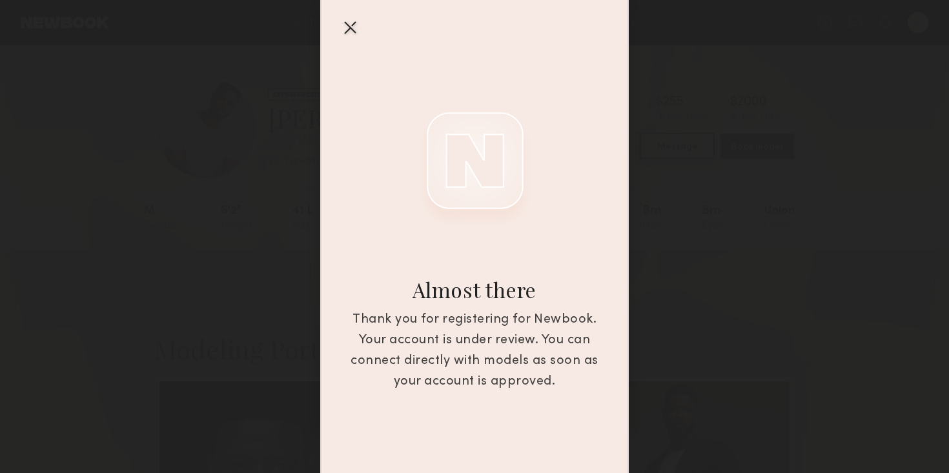
scroll to position [56, 0]
click at [679, 276] on div "Almost there Thank you for registering for Newbook. Your account is under revie…" at bounding box center [474, 236] width 949 height 473
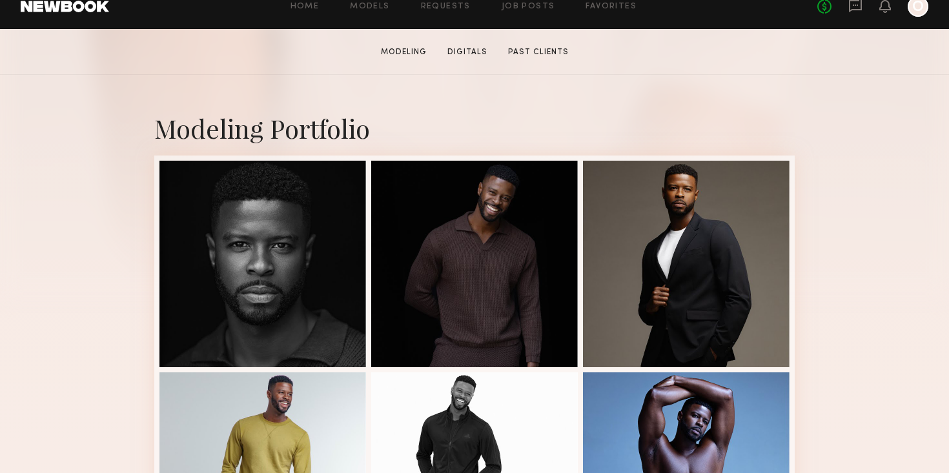
scroll to position [222, 0]
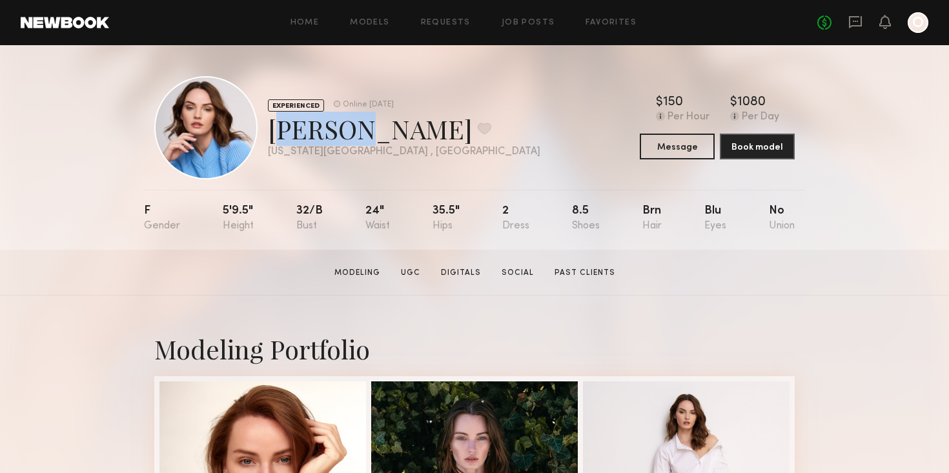
drag, startPoint x: 268, startPoint y: 135, endPoint x: 347, endPoint y: 134, distance: 78.1
click at [347, 134] on div "Dina K. Favorite" at bounding box center [404, 129] width 272 height 34
copy div "Dina K"
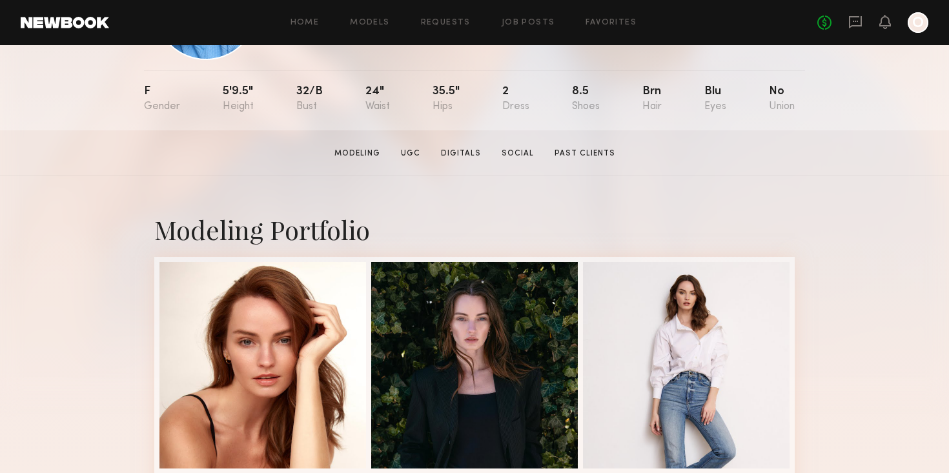
scroll to position [136, 0]
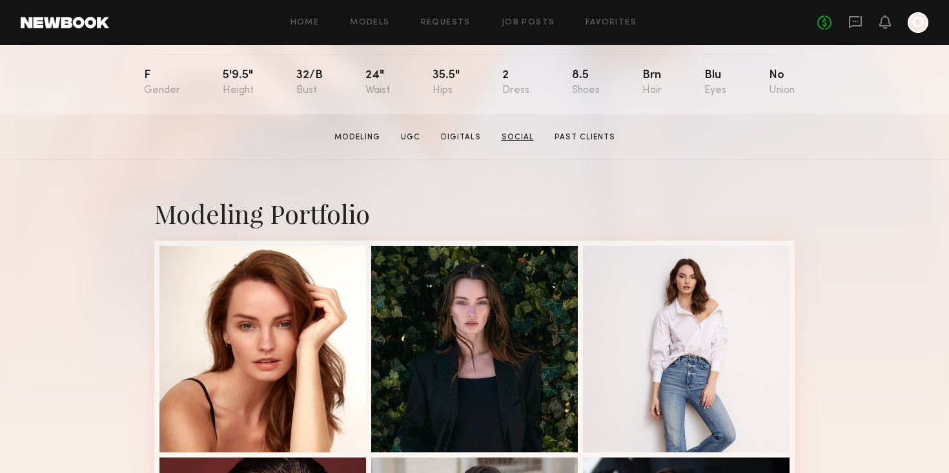
click at [507, 134] on link "Social" at bounding box center [517, 138] width 43 height 12
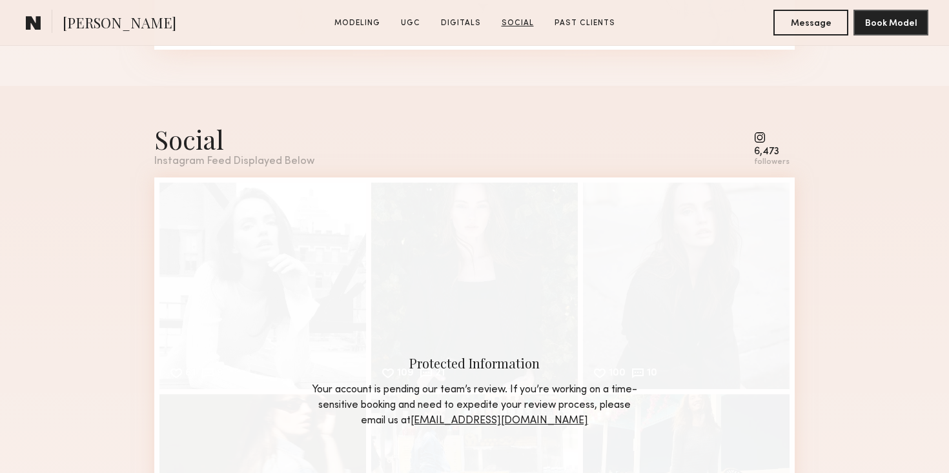
scroll to position [2315, 0]
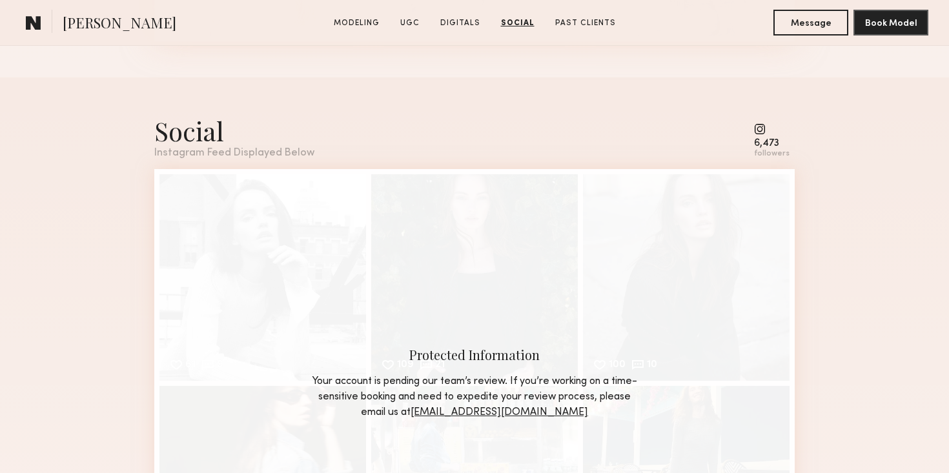
click at [758, 143] on div "6,473" at bounding box center [771, 144] width 35 height 10
drag, startPoint x: 758, startPoint y: 143, endPoint x: 793, endPoint y: 148, distance: 35.3
click at [793, 148] on div "6,473 followers" at bounding box center [774, 136] width 41 height 45
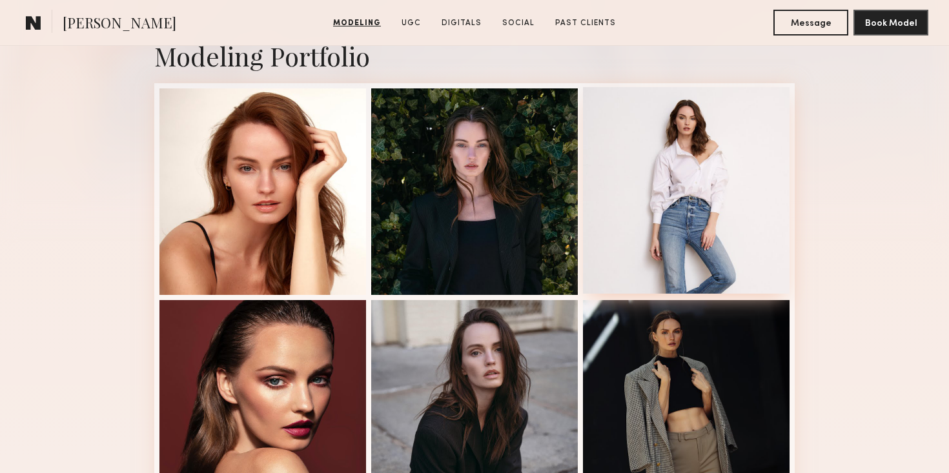
scroll to position [0, 0]
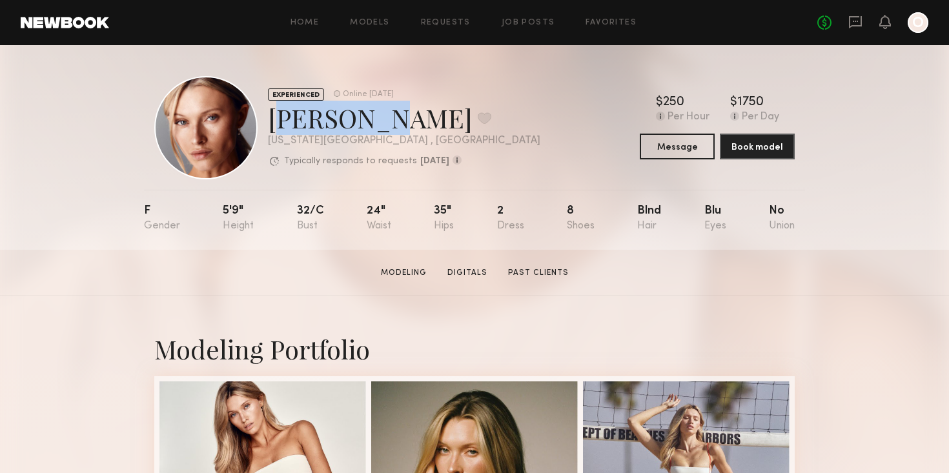
drag, startPoint x: 272, startPoint y: 125, endPoint x: 360, endPoint y: 116, distance: 88.2
click at [360, 116] on div "[PERSON_NAME] Favorite" at bounding box center [404, 118] width 272 height 34
copy div "Hailey A"
